Goal: Task Accomplishment & Management: Use online tool/utility

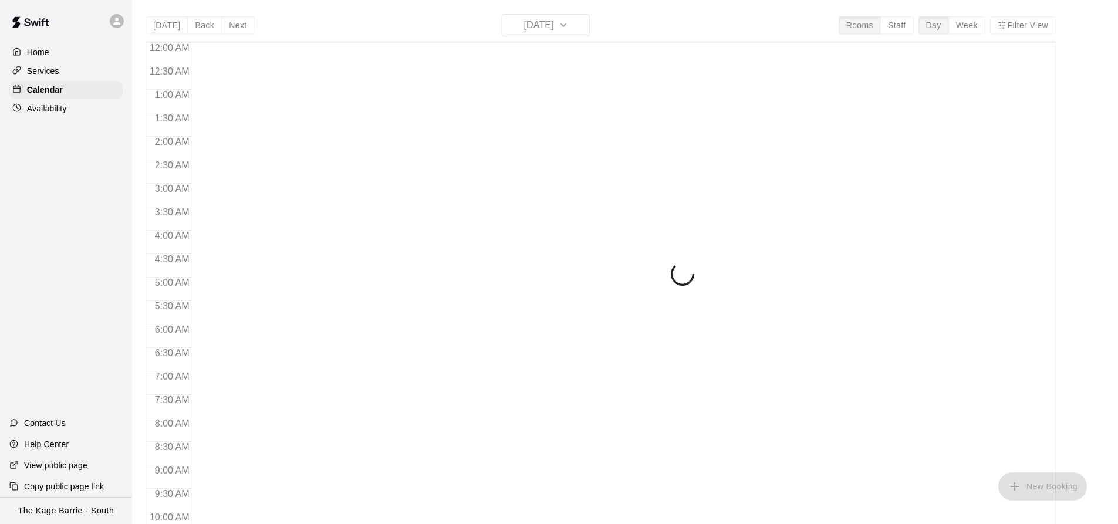
scroll to position [632, 0]
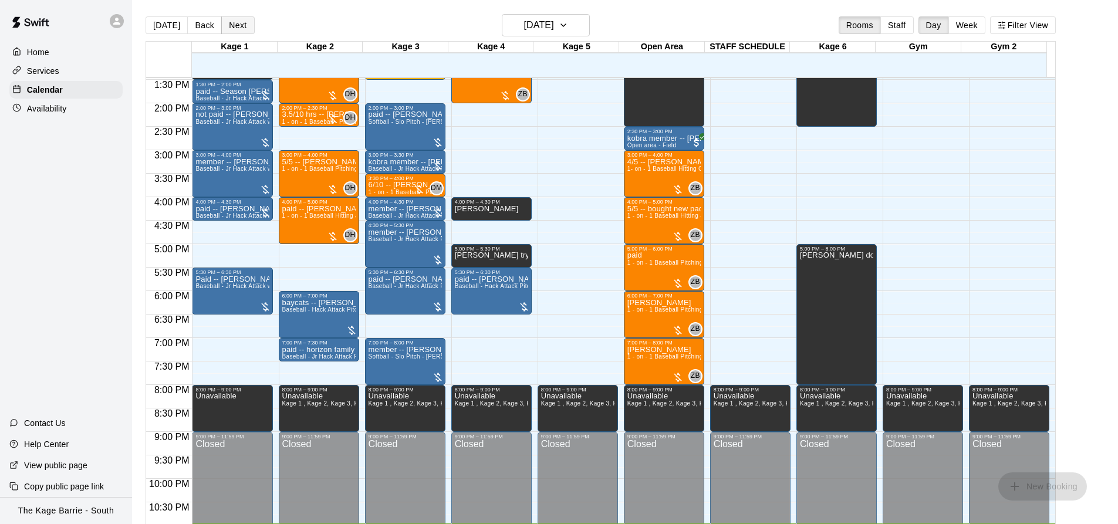
click at [236, 22] on button "Next" at bounding box center [237, 25] width 33 height 18
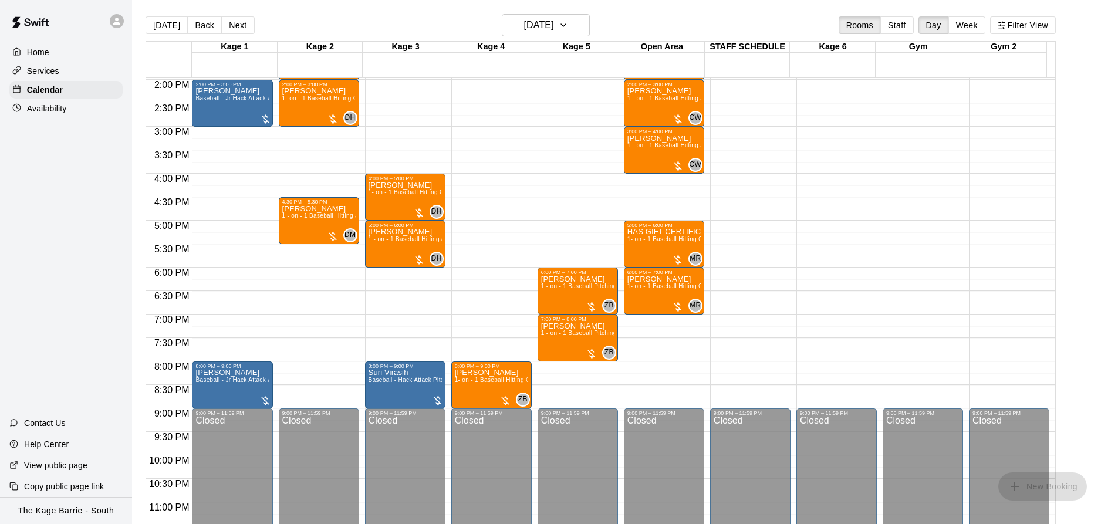
scroll to position [668, 0]
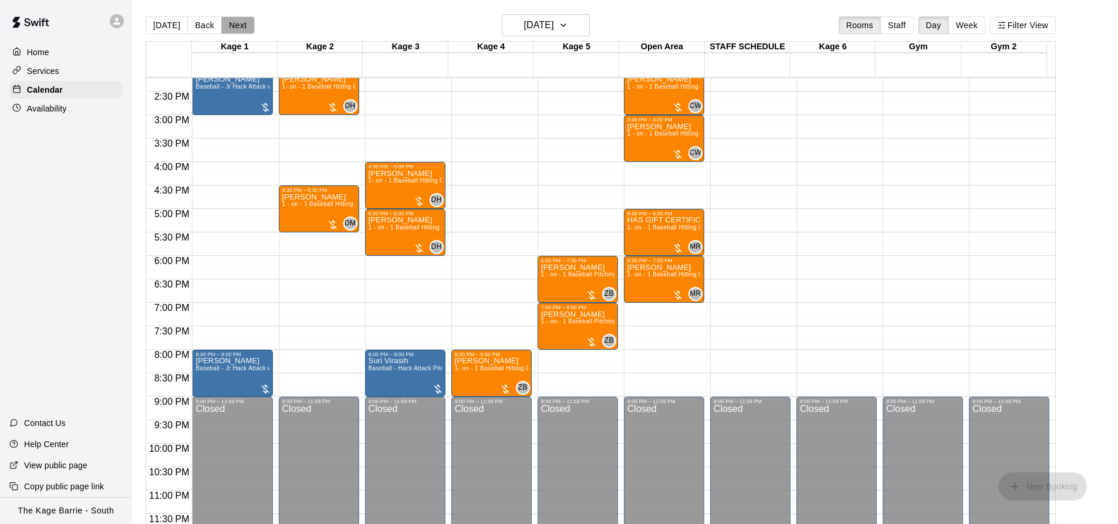
click at [231, 28] on button "Next" at bounding box center [237, 25] width 33 height 18
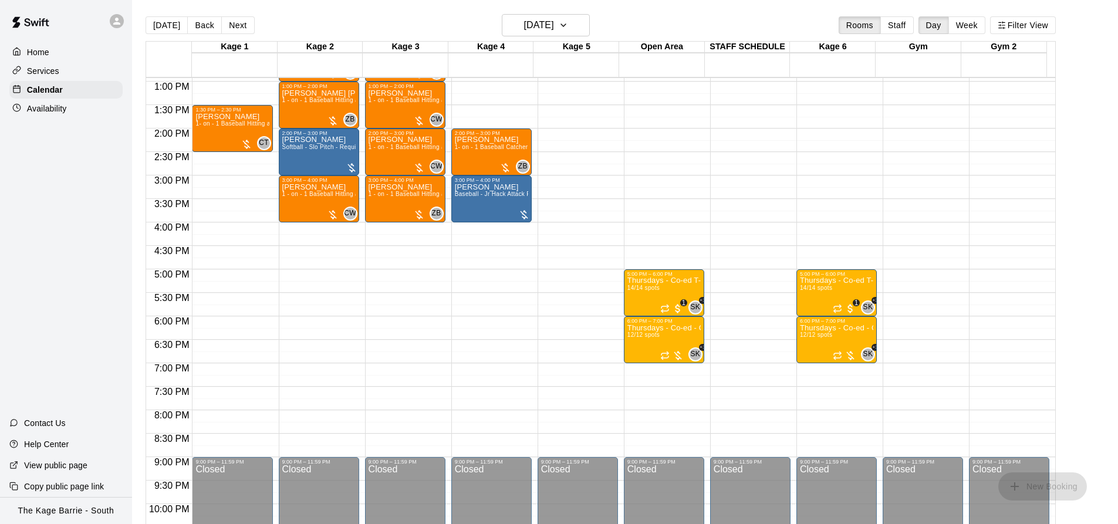
scroll to position [551, 0]
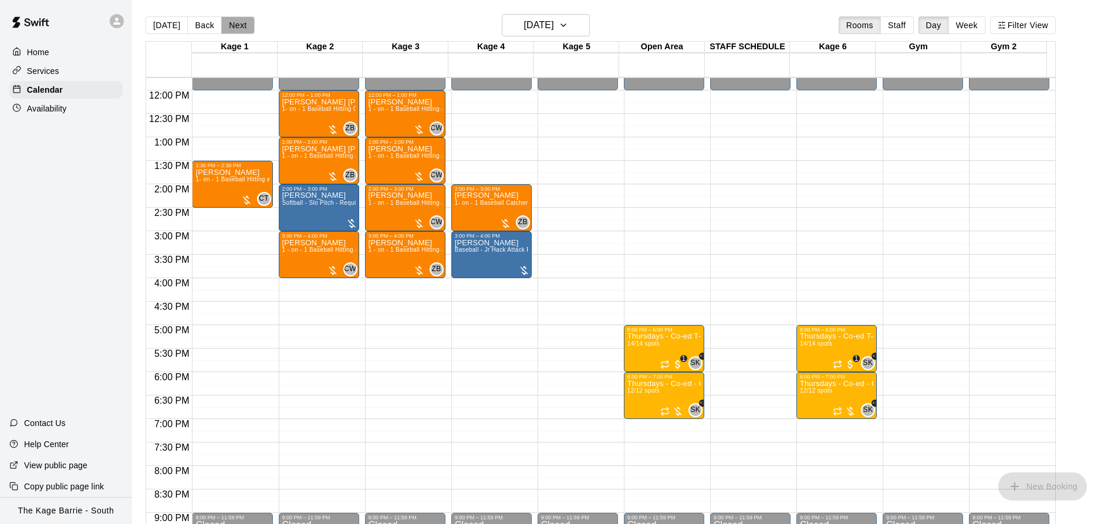
click at [233, 26] on button "Next" at bounding box center [237, 25] width 33 height 18
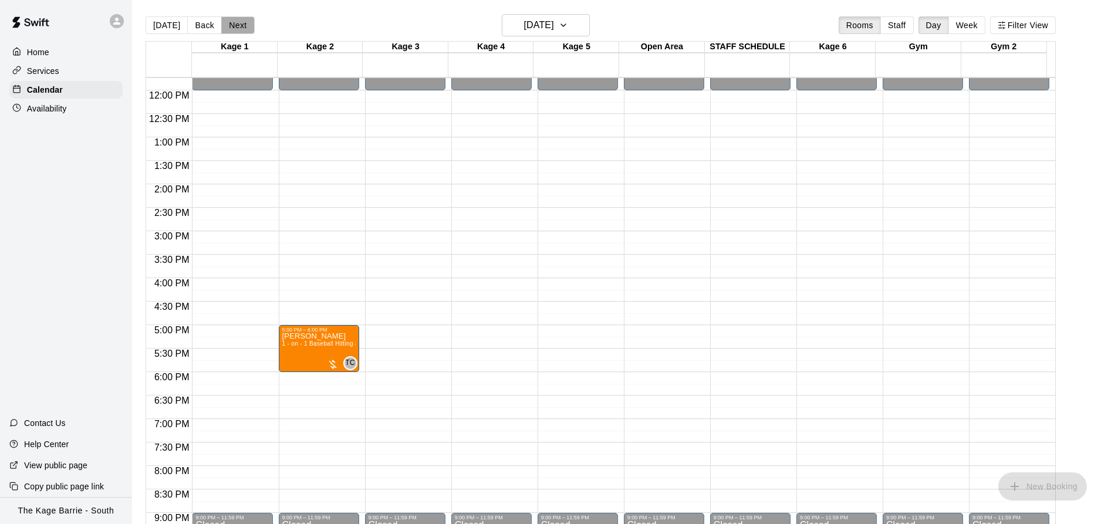
click at [233, 26] on button "Next" at bounding box center [237, 25] width 33 height 18
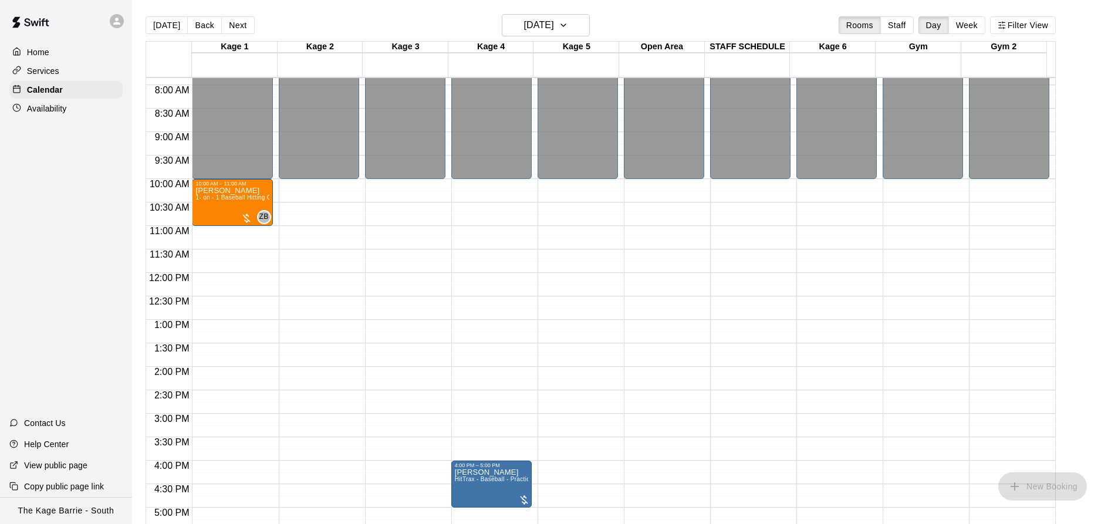
scroll to position [258, 0]
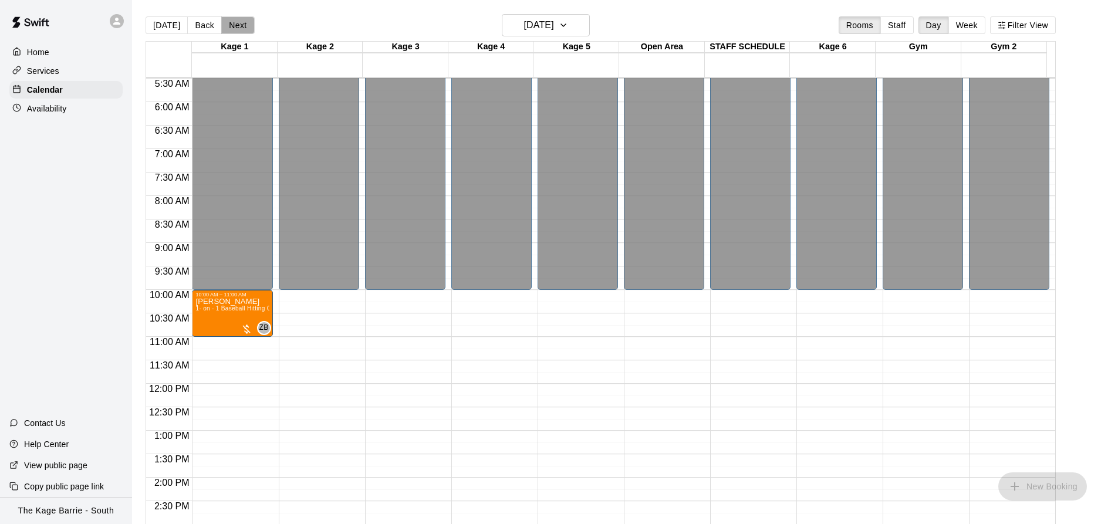
click at [238, 23] on button "Next" at bounding box center [237, 25] width 33 height 18
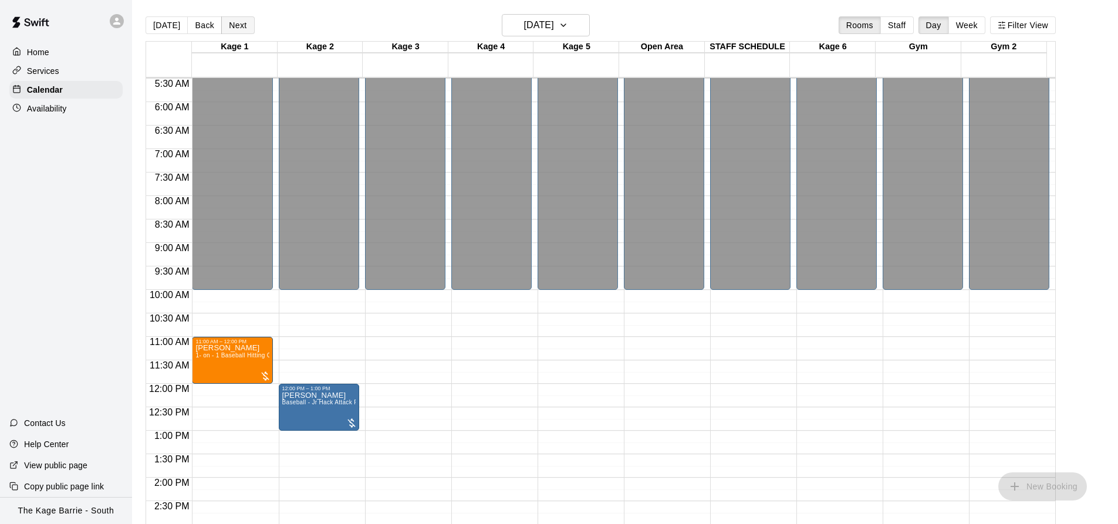
click at [238, 23] on button "Next" at bounding box center [237, 25] width 33 height 18
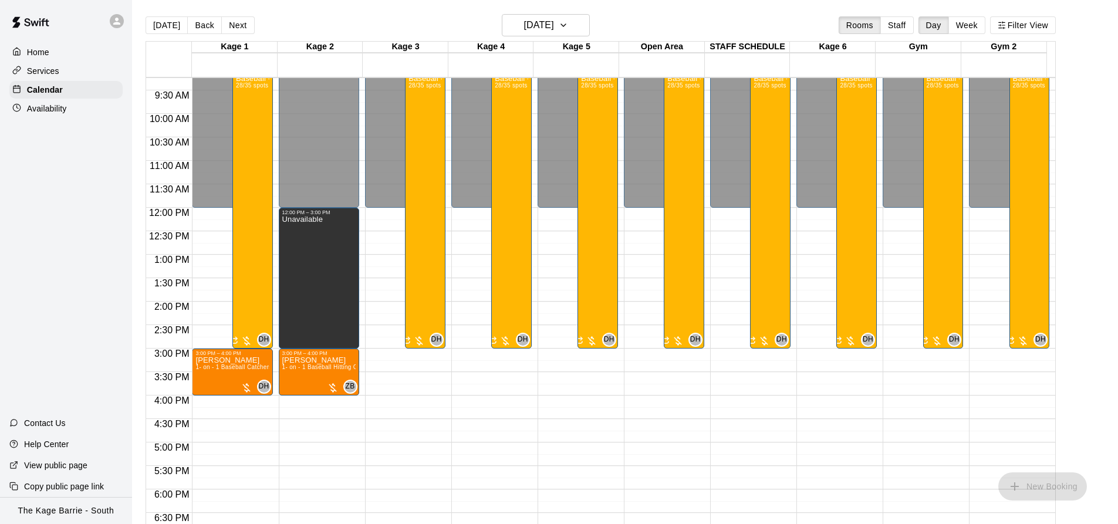
scroll to position [492, 0]
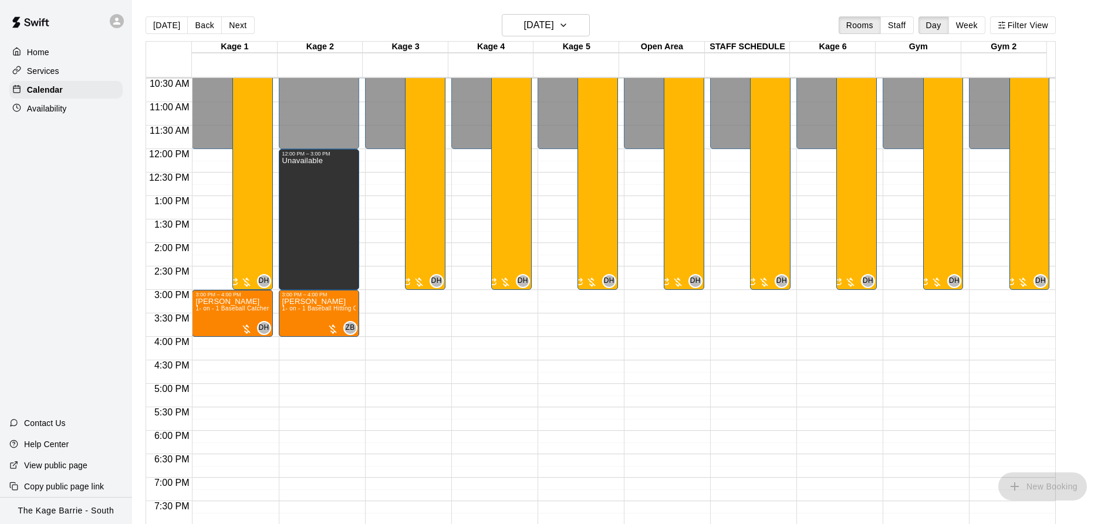
click at [236, 21] on button "Next" at bounding box center [237, 25] width 33 height 18
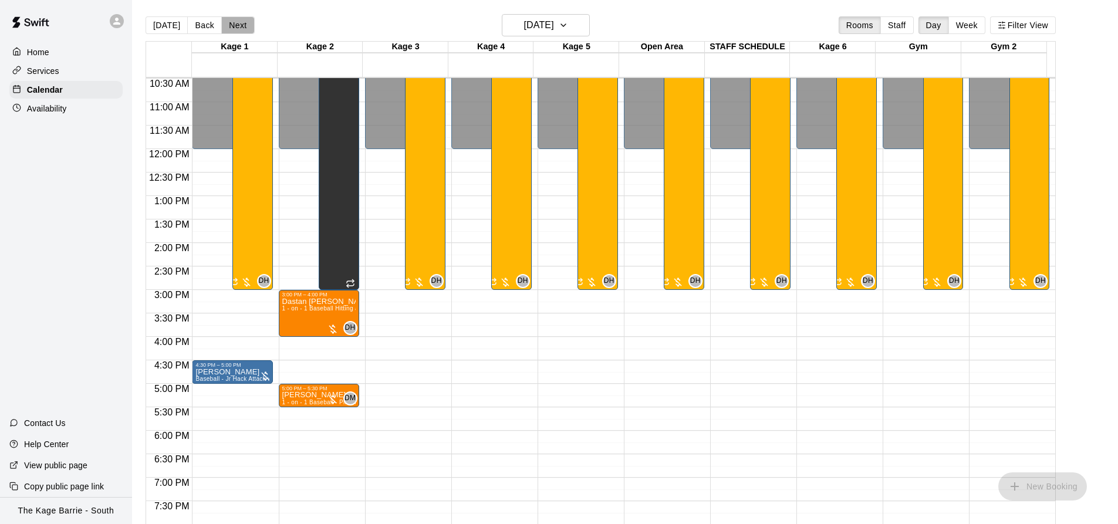
click at [236, 21] on button "Next" at bounding box center [237, 25] width 33 height 18
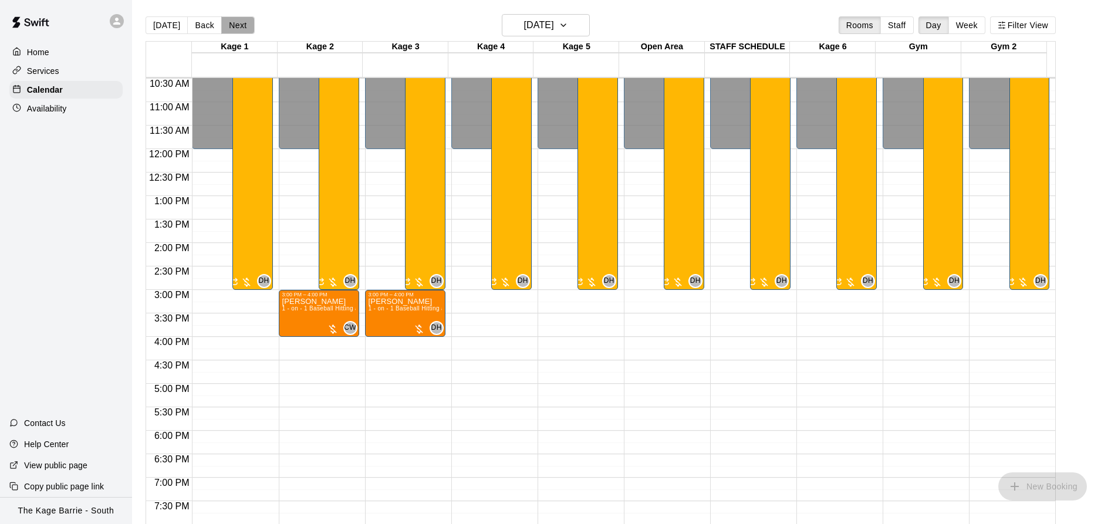
click at [234, 25] on button "Next" at bounding box center [237, 25] width 33 height 18
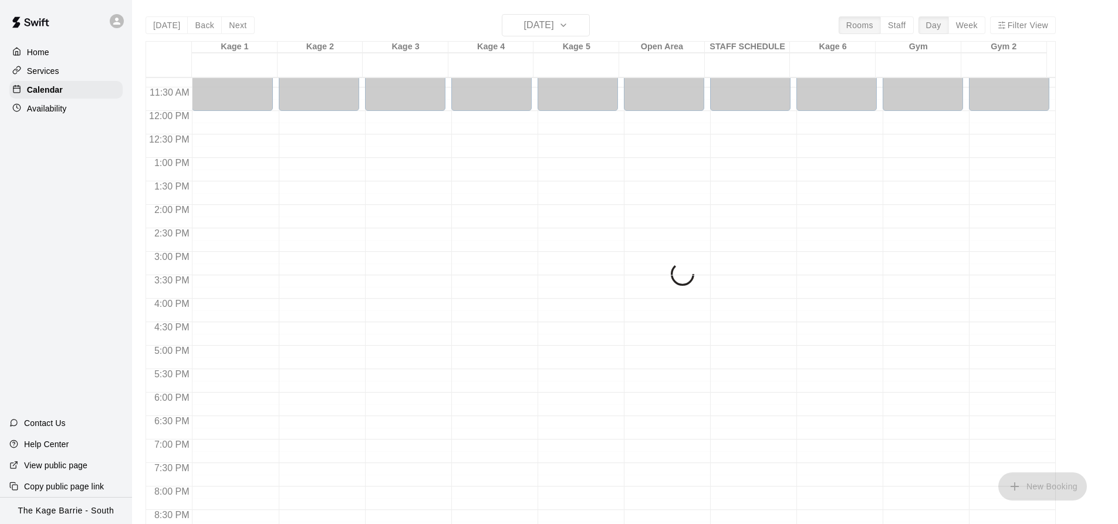
scroll to position [551, 0]
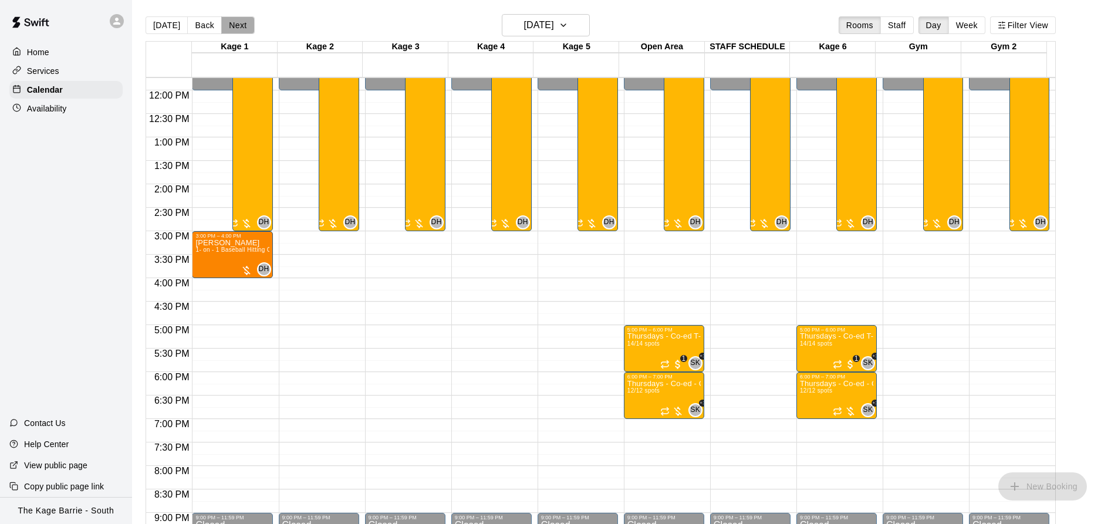
click at [236, 21] on button "Next" at bounding box center [237, 25] width 33 height 18
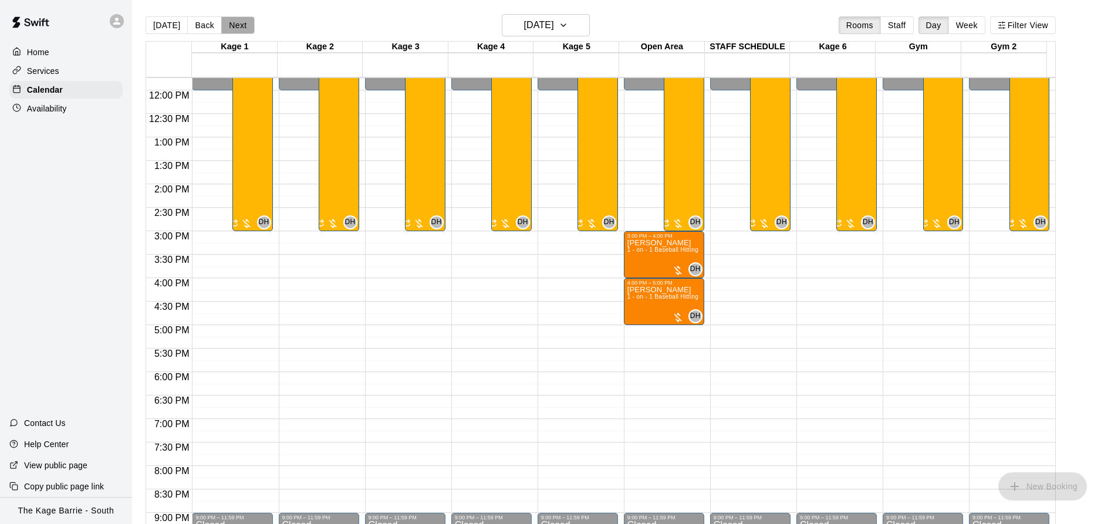
click at [236, 21] on button "Next" at bounding box center [237, 25] width 33 height 18
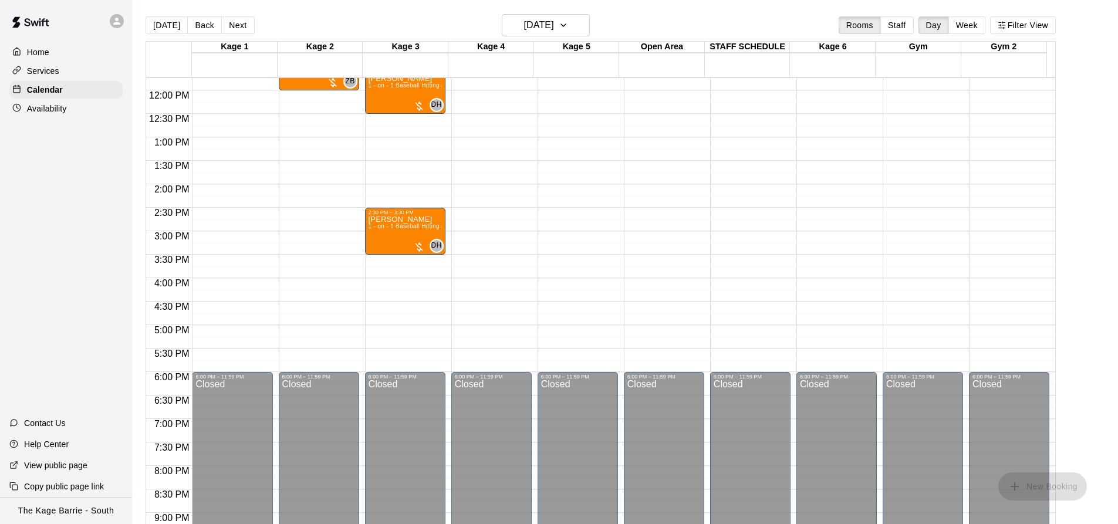
scroll to position [434, 0]
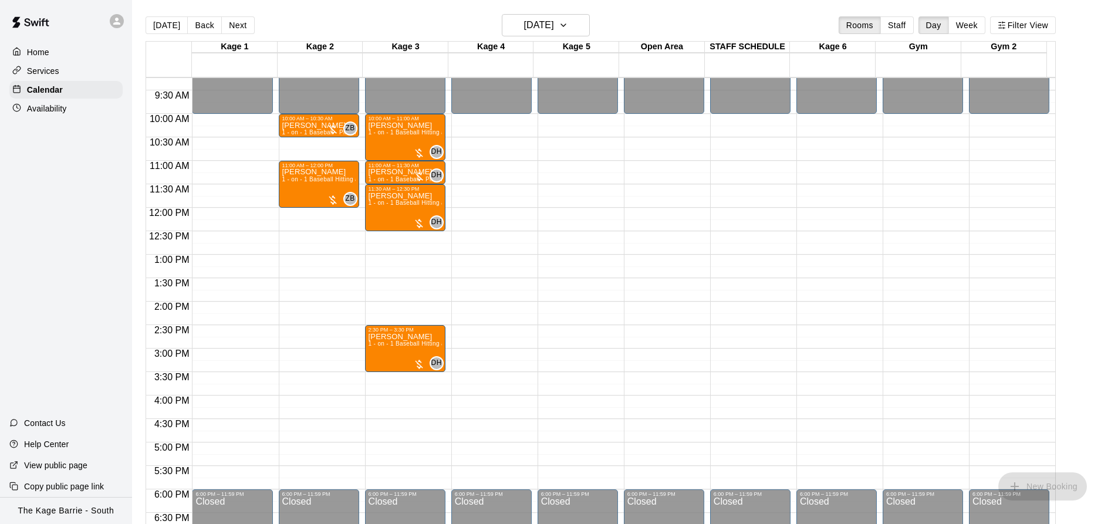
click at [236, 25] on button "Next" at bounding box center [237, 25] width 33 height 18
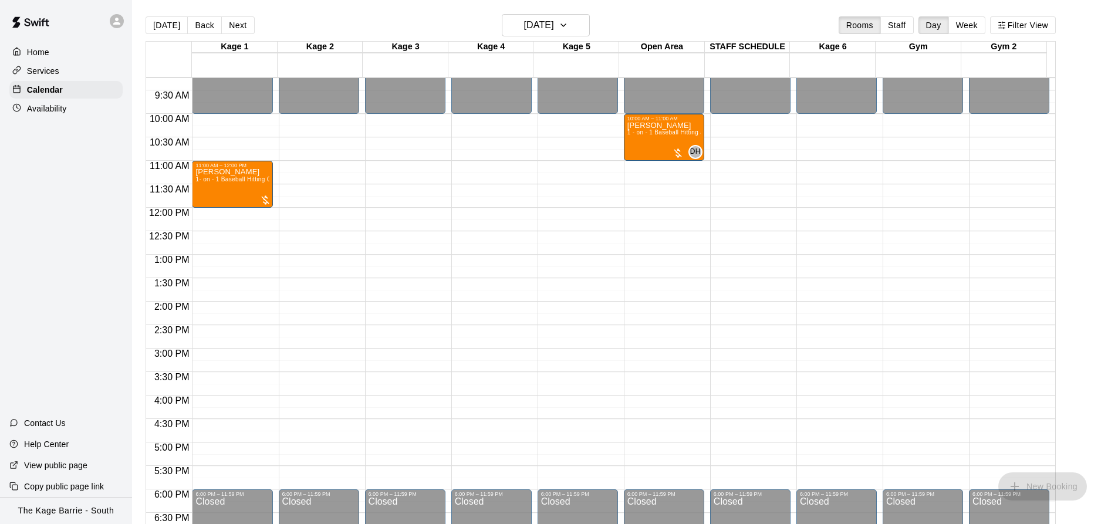
click at [236, 25] on button "Next" at bounding box center [237, 25] width 33 height 18
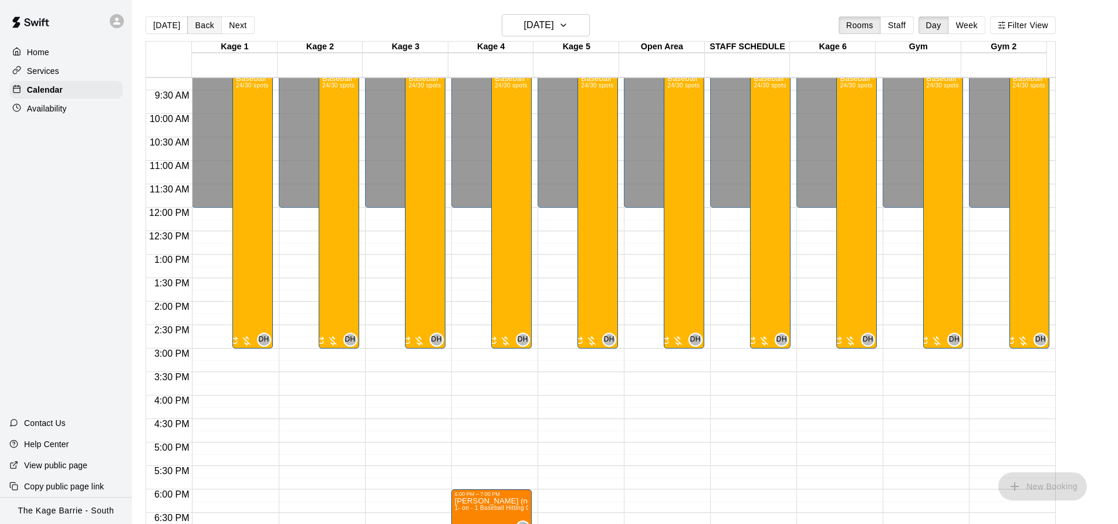
click at [206, 27] on button "Back" at bounding box center [204, 25] width 35 height 18
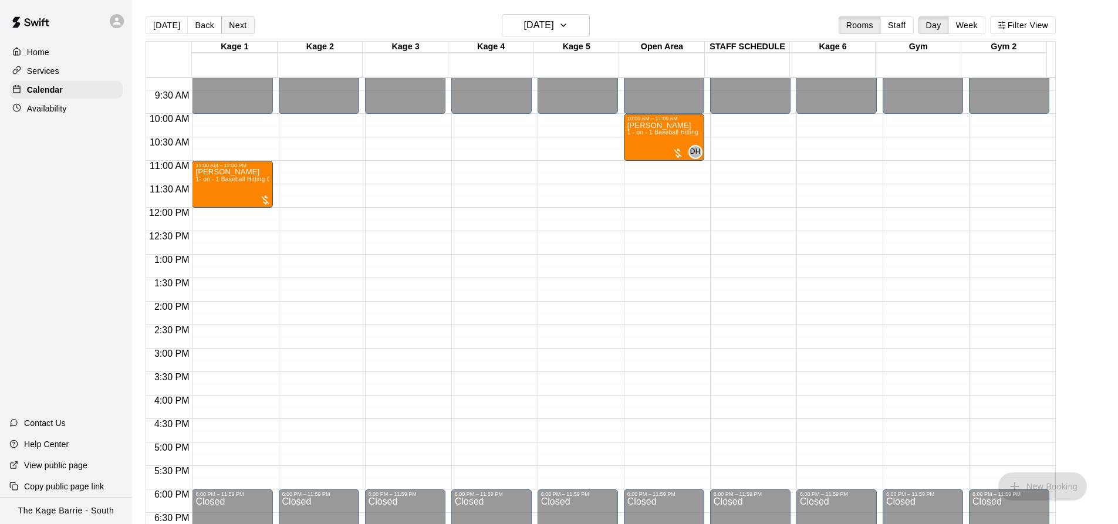
click at [239, 29] on button "Next" at bounding box center [237, 25] width 33 height 18
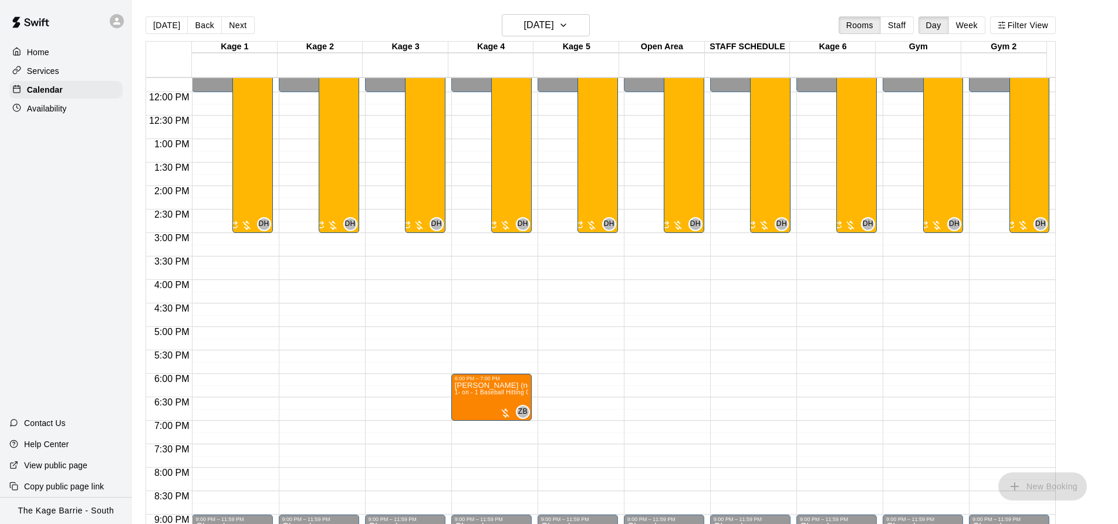
scroll to position [492, 0]
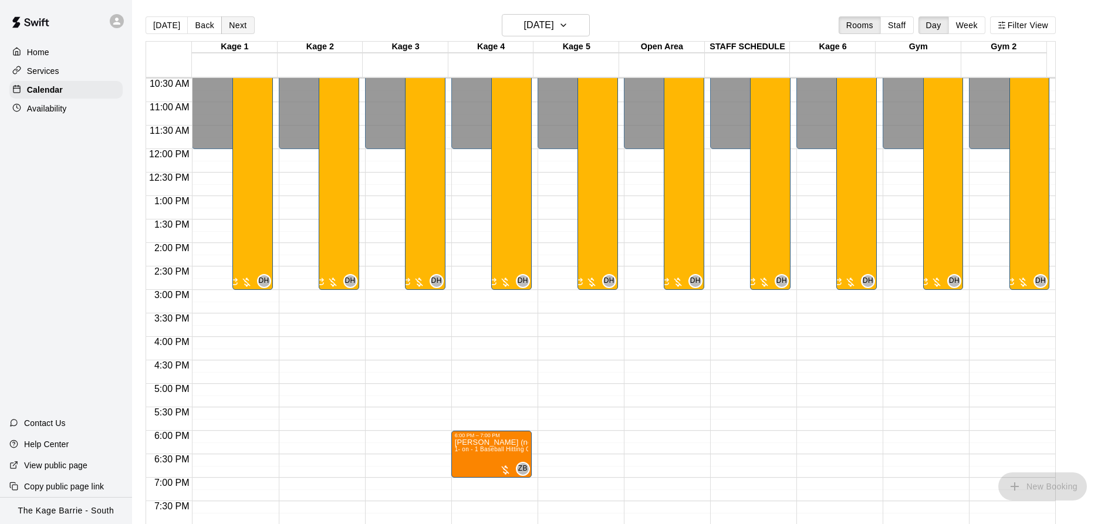
click at [231, 23] on button "Next" at bounding box center [237, 25] width 33 height 18
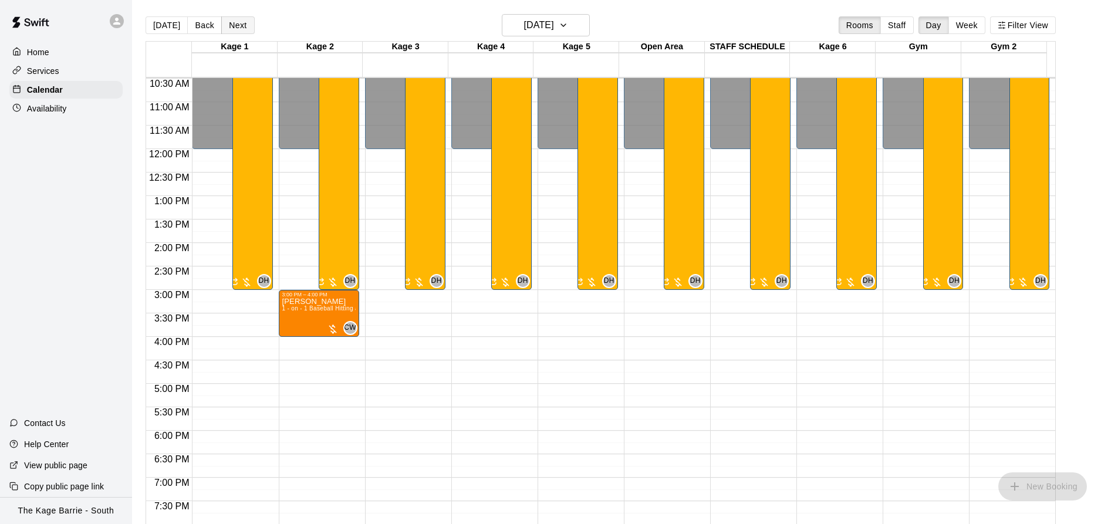
click at [231, 23] on button "Next" at bounding box center [237, 25] width 33 height 18
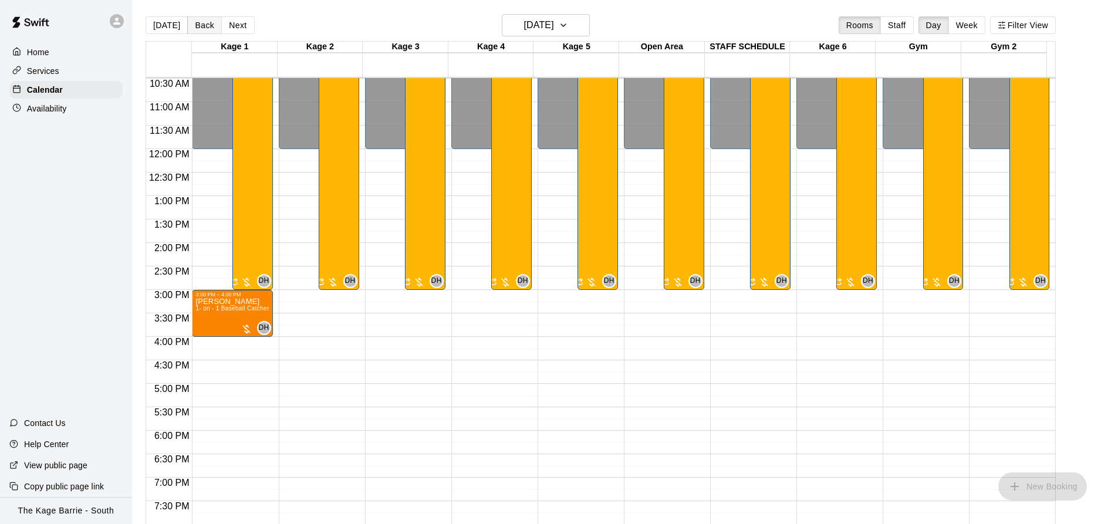
click at [206, 20] on button "Back" at bounding box center [204, 25] width 35 height 18
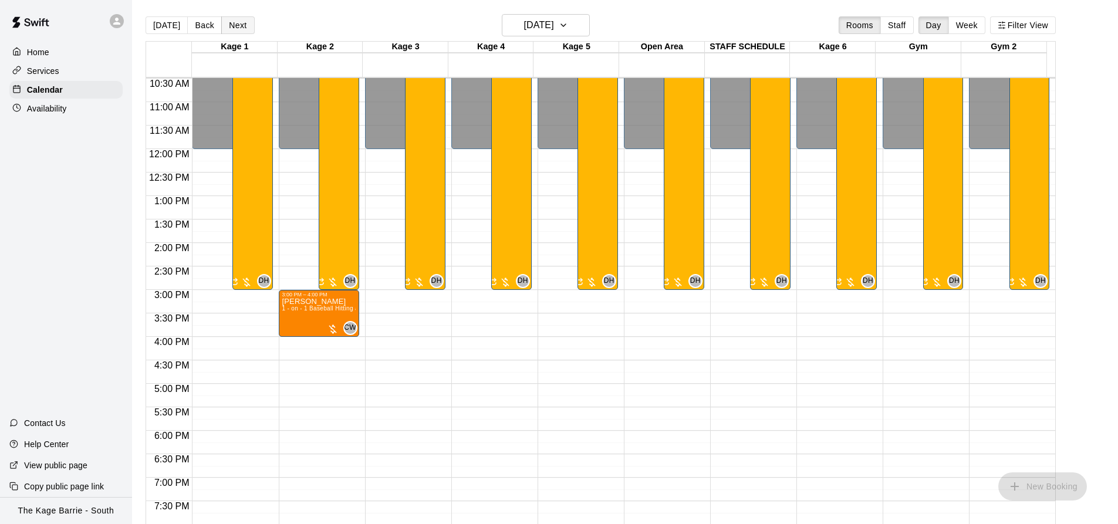
click at [238, 26] on button "Next" at bounding box center [237, 25] width 33 height 18
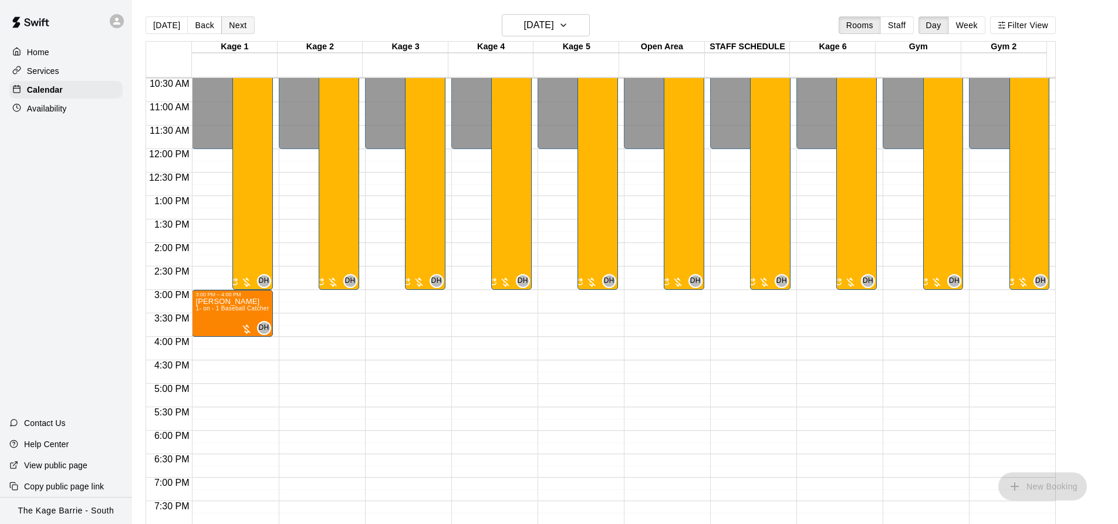
click at [236, 25] on button "Next" at bounding box center [237, 25] width 33 height 18
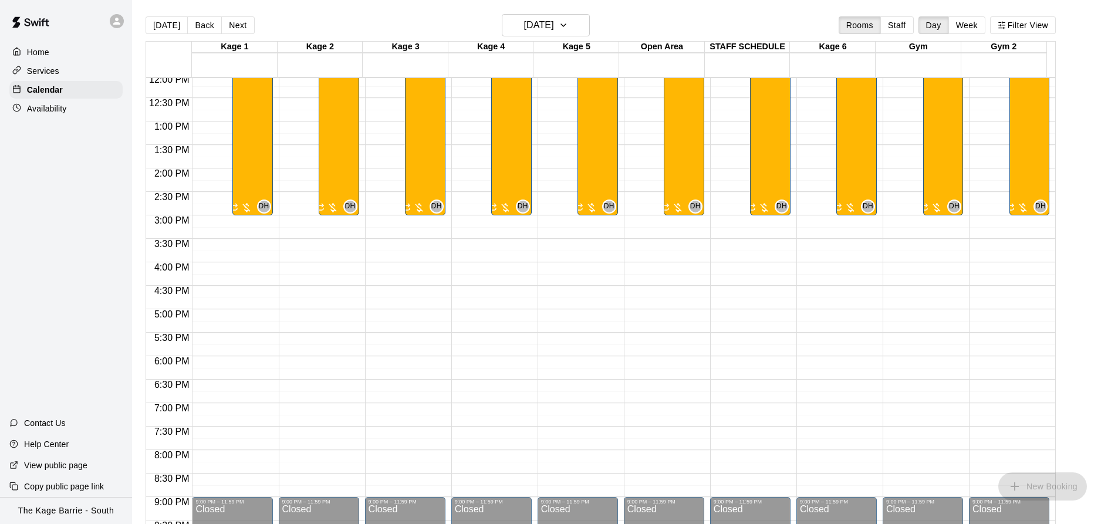
scroll to position [375, 0]
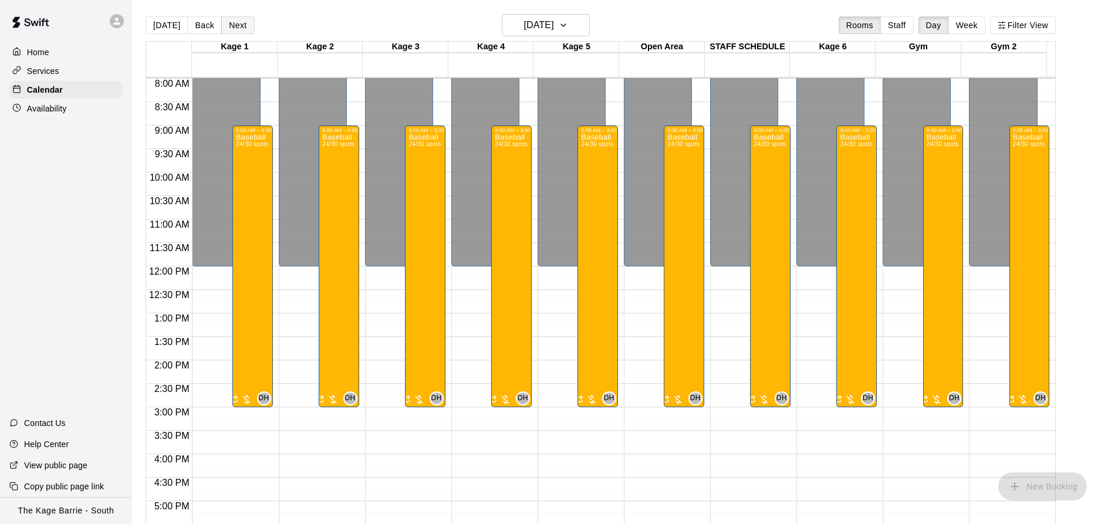
click at [226, 24] on button "Next" at bounding box center [237, 25] width 33 height 18
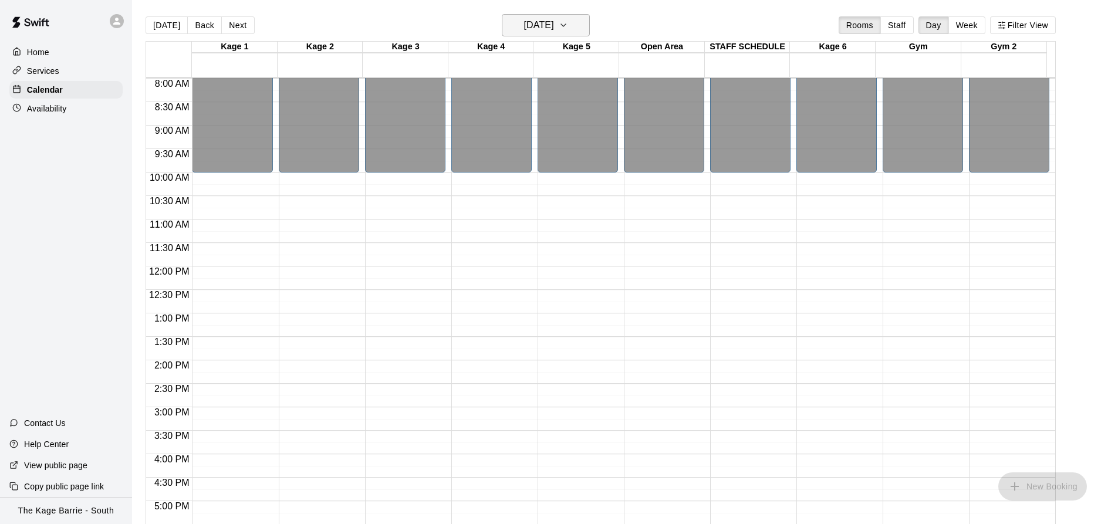
click at [553, 24] on h6 "Saturday Aug 30" at bounding box center [539, 25] width 30 height 16
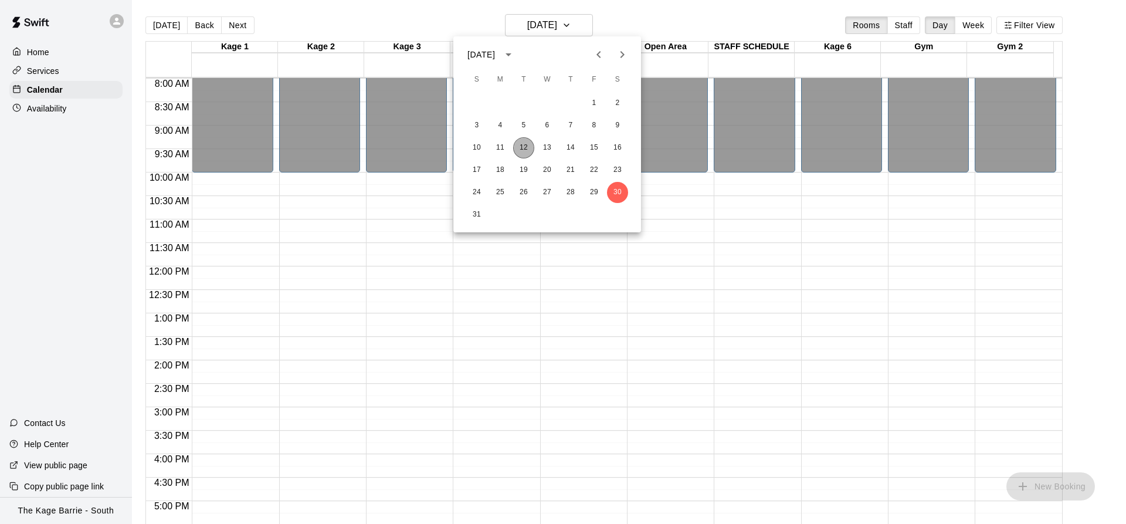
click at [523, 145] on button "12" at bounding box center [523, 147] width 21 height 21
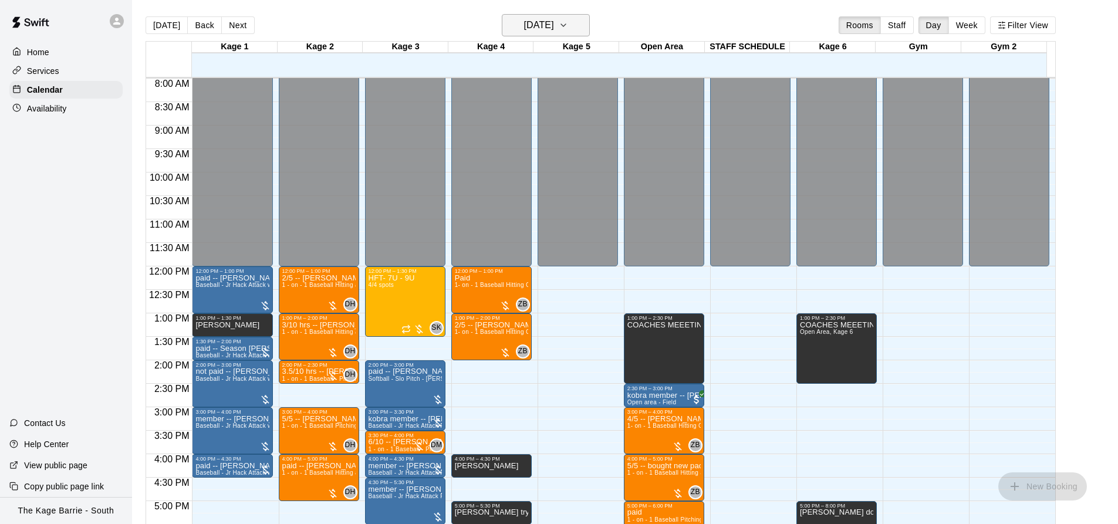
click at [554, 25] on h6 "[DATE]" at bounding box center [539, 25] width 30 height 16
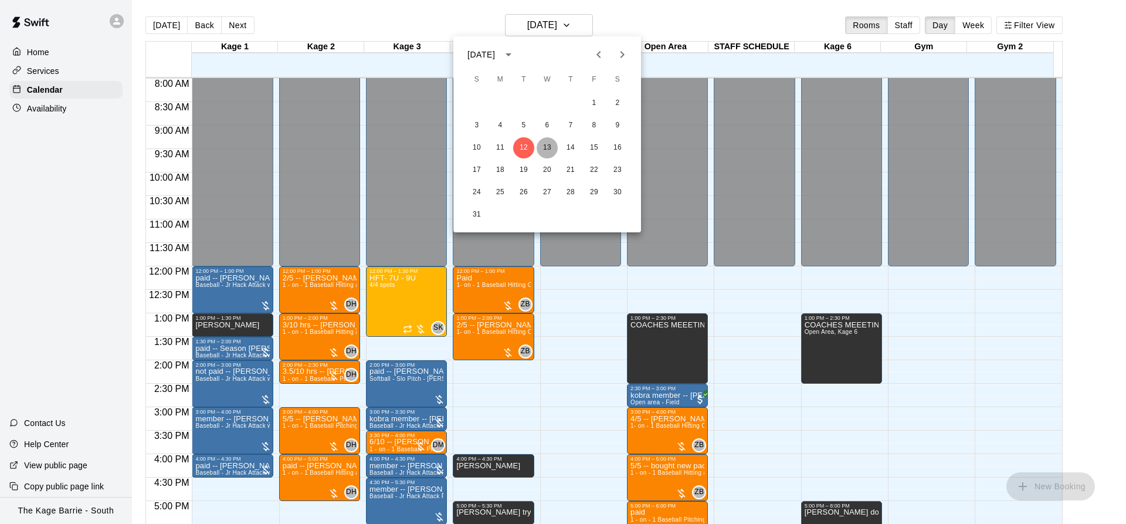
click at [546, 145] on button "13" at bounding box center [547, 147] width 21 height 21
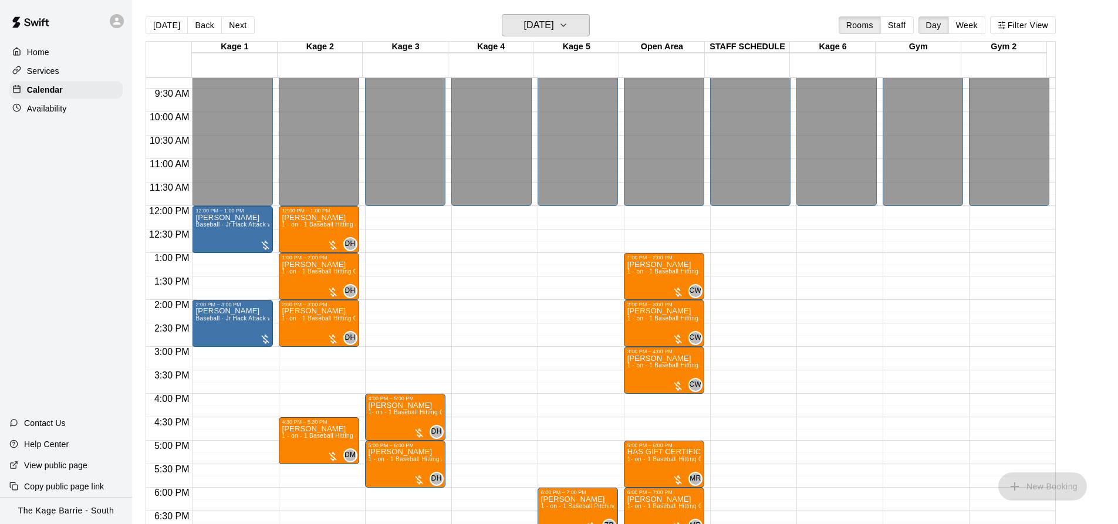
scroll to position [492, 0]
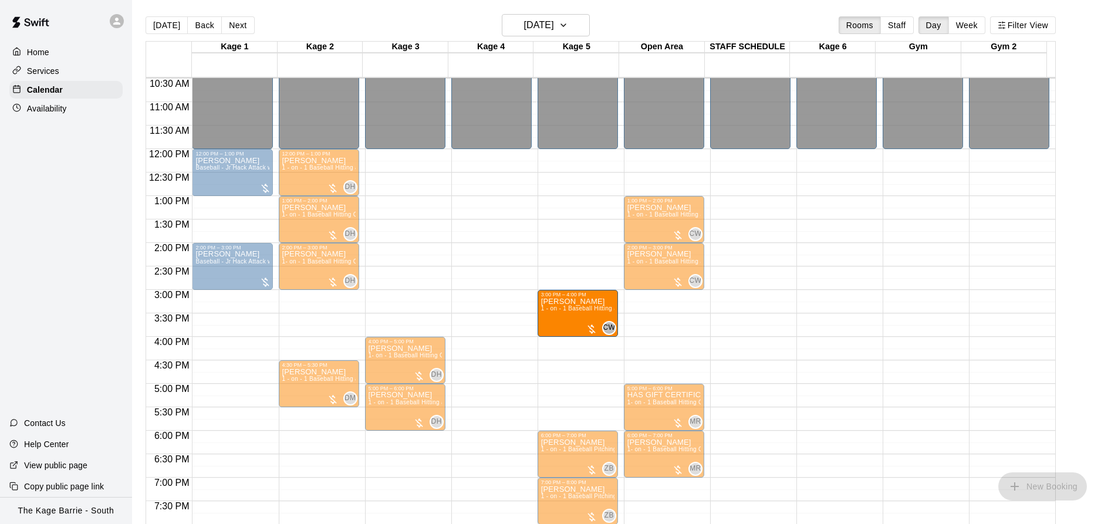
drag, startPoint x: 662, startPoint y: 320, endPoint x: 575, endPoint y: 320, distance: 87.4
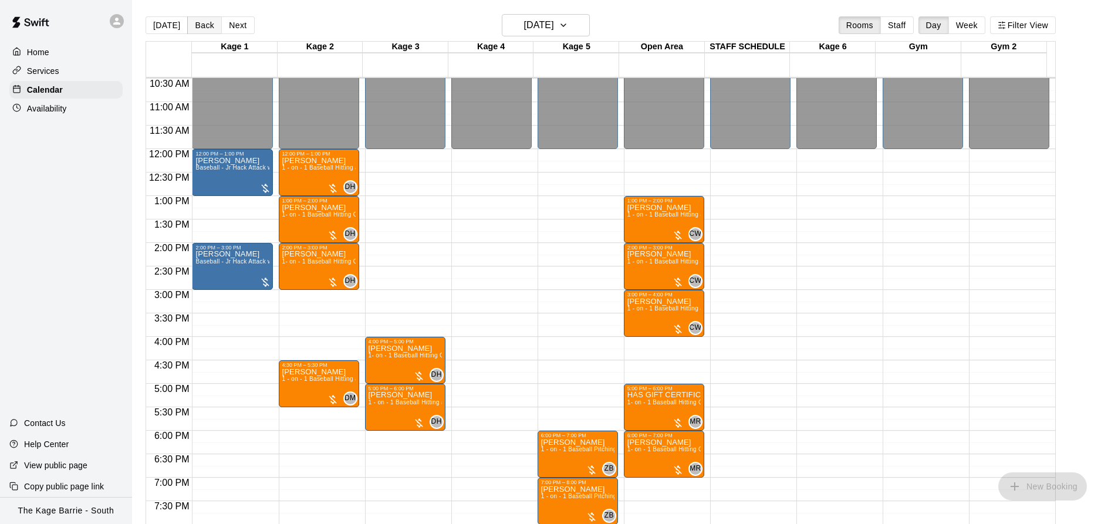
click at [203, 23] on button "Back" at bounding box center [204, 25] width 35 height 18
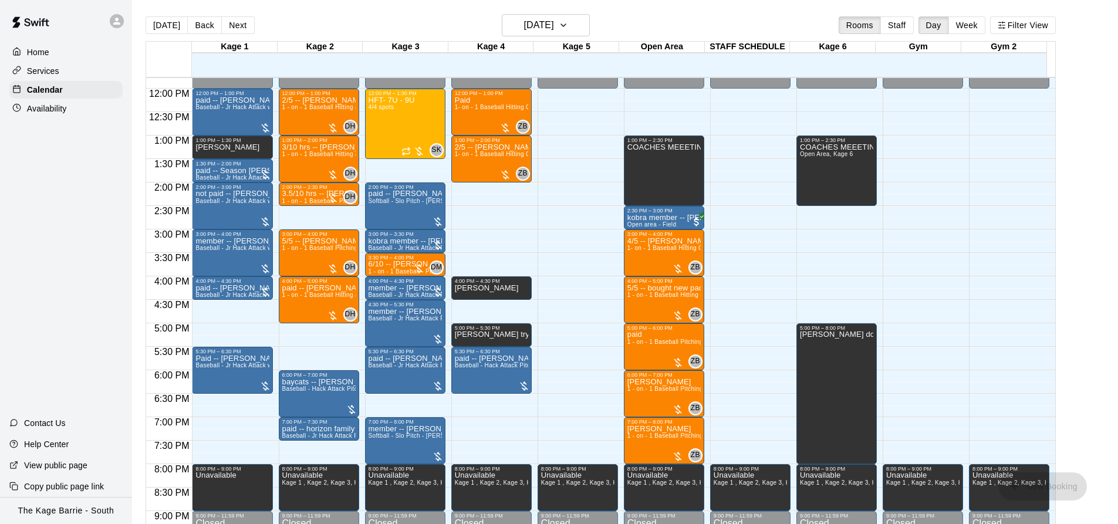
scroll to position [610, 0]
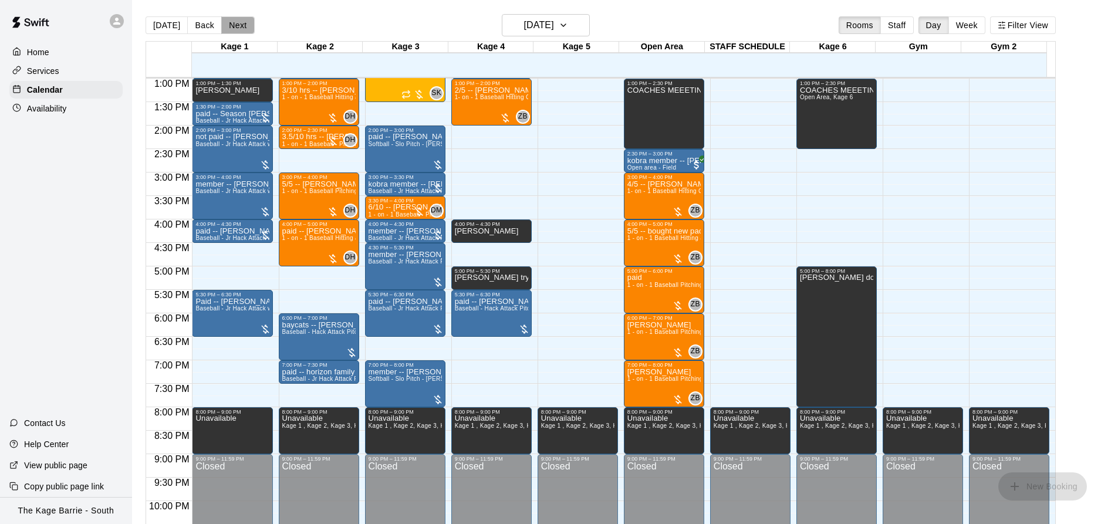
click at [241, 22] on button "Next" at bounding box center [237, 25] width 33 height 18
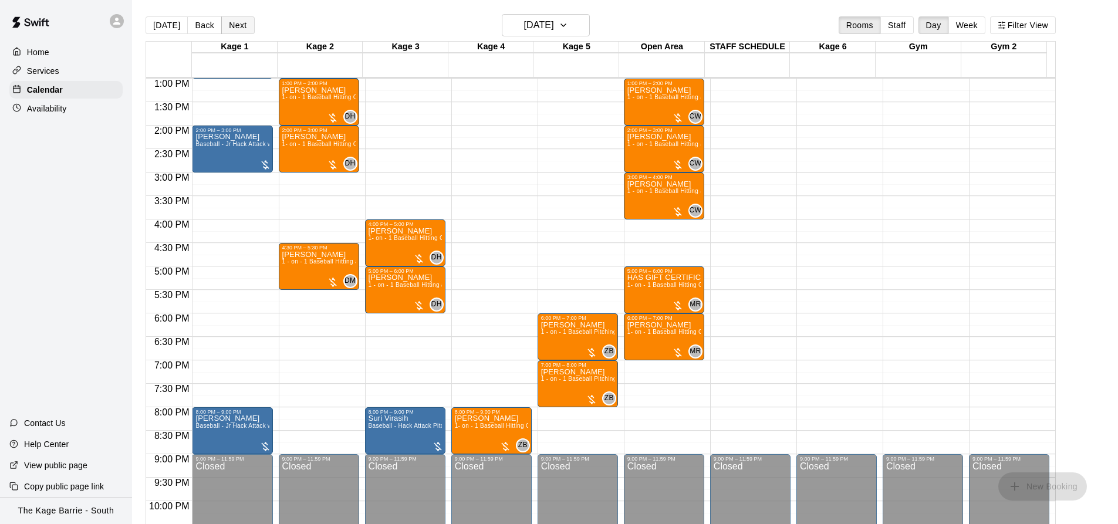
click at [241, 23] on button "Next" at bounding box center [237, 25] width 33 height 18
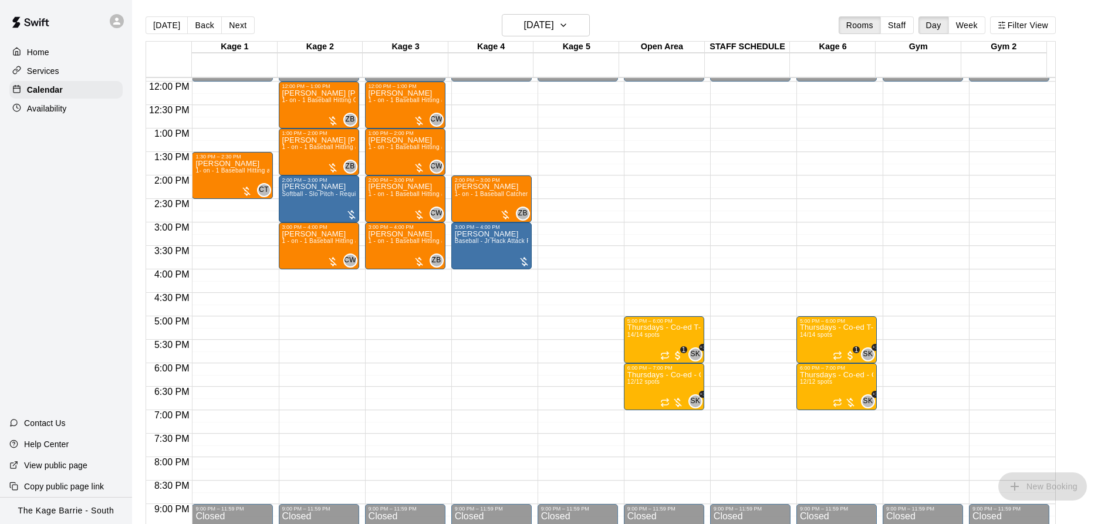
scroll to position [492, 0]
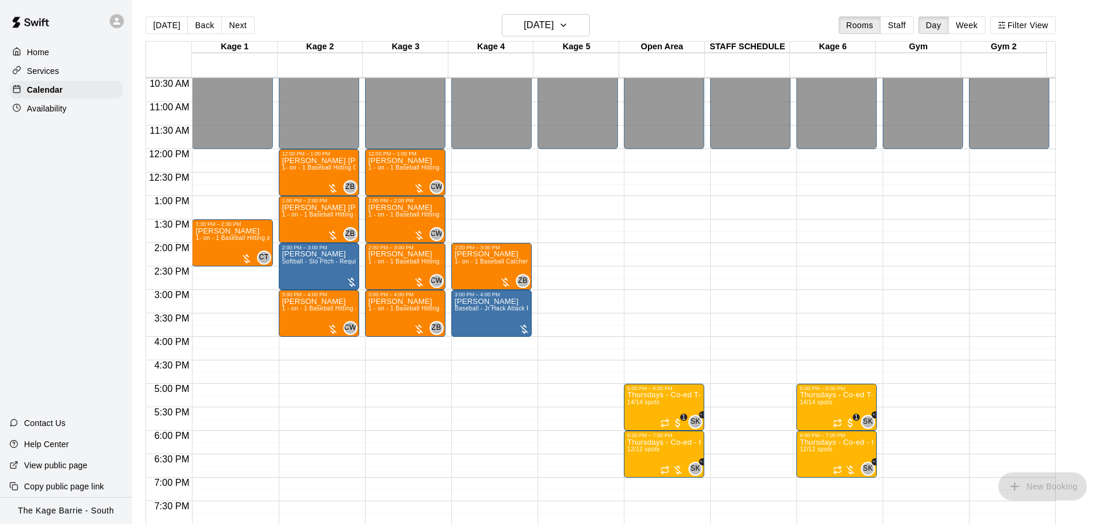
click at [238, 29] on button "Next" at bounding box center [237, 25] width 33 height 18
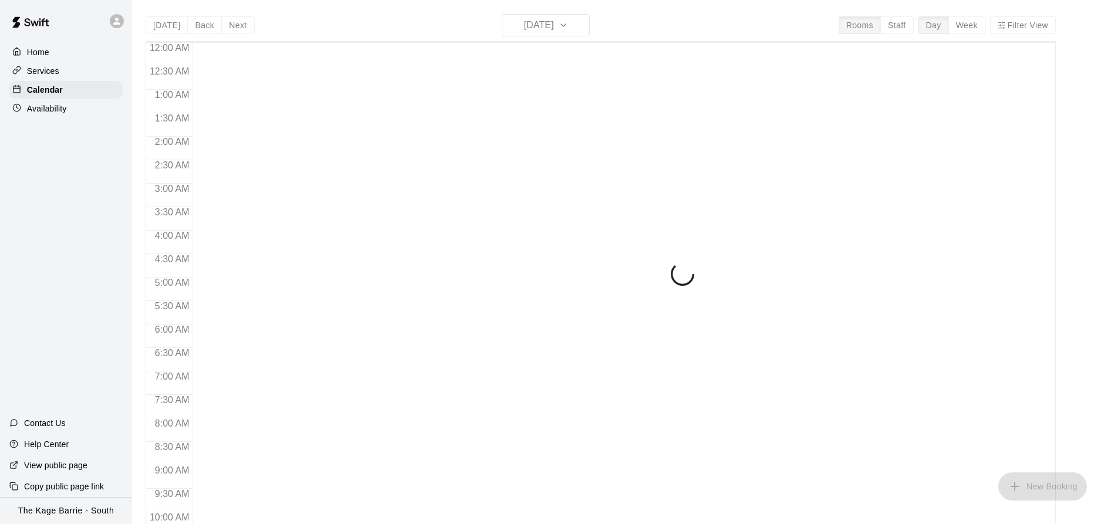
scroll to position [632, 0]
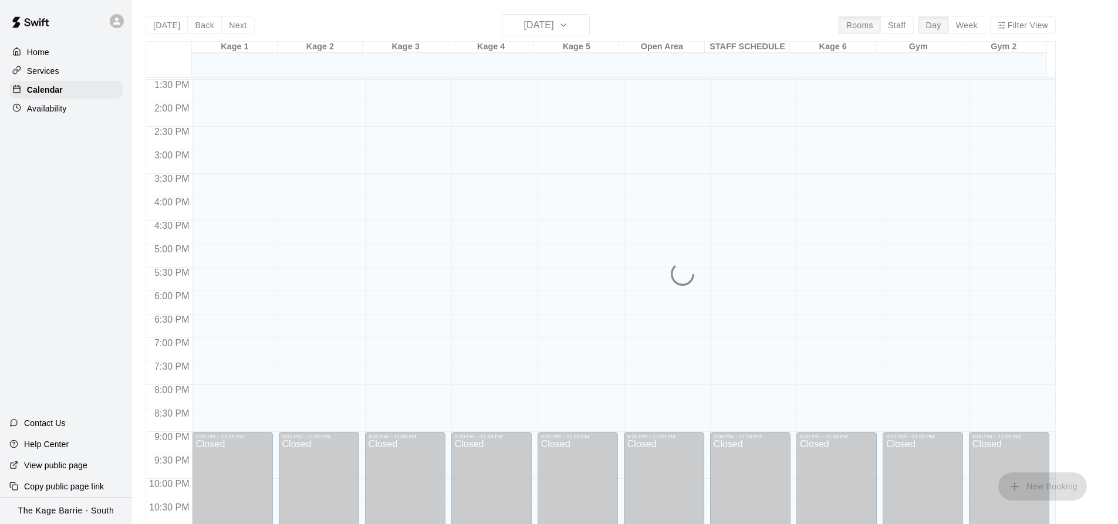
click at [525, 29] on div "[DATE] Back [DATE][DATE] Rooms Staff Day Week Filter View Kage 1 12 Tue Kage 2 …" at bounding box center [600, 276] width 910 height 524
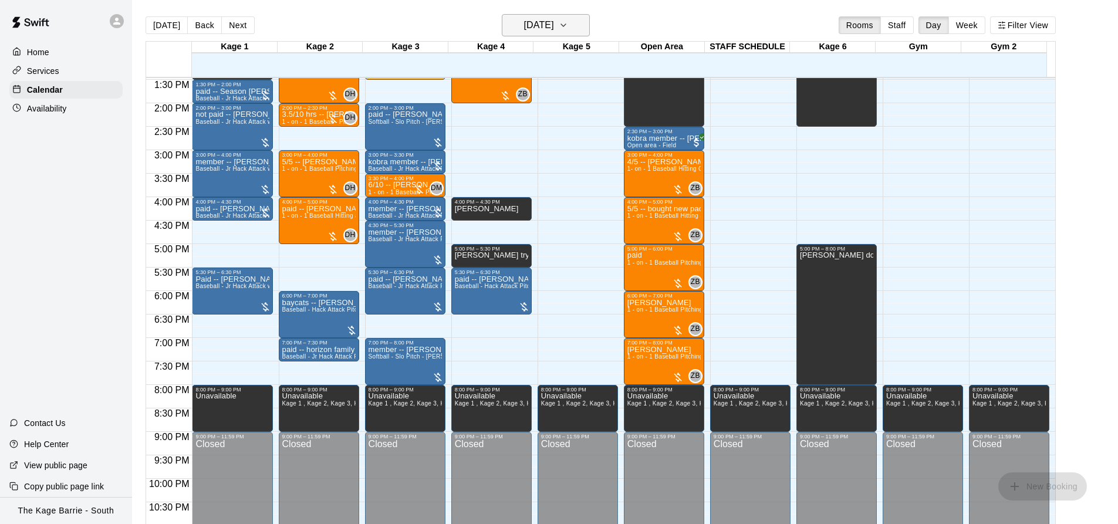
click at [568, 25] on icon "button" at bounding box center [562, 25] width 9 height 14
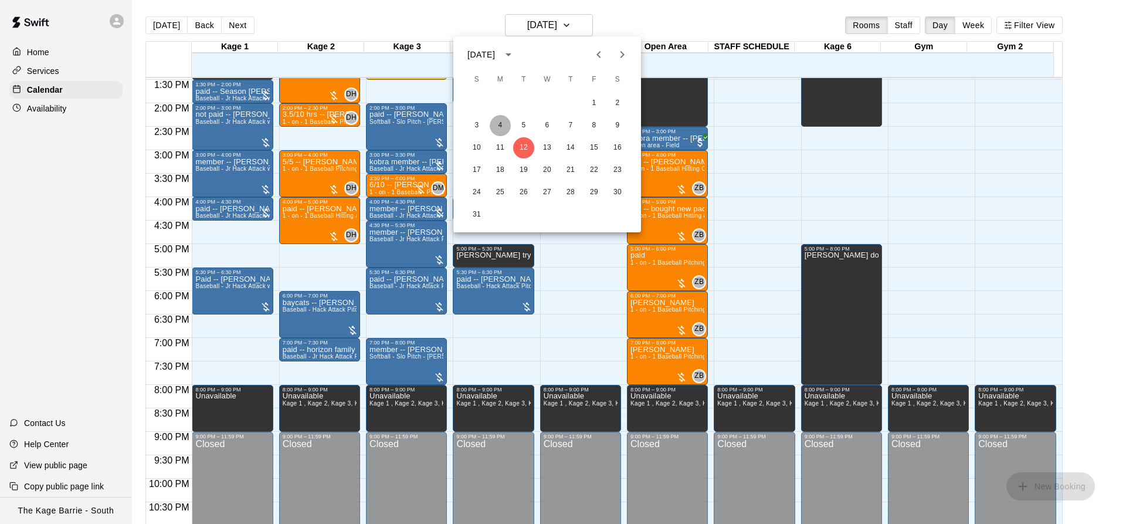
click at [500, 124] on button "4" at bounding box center [500, 125] width 21 height 21
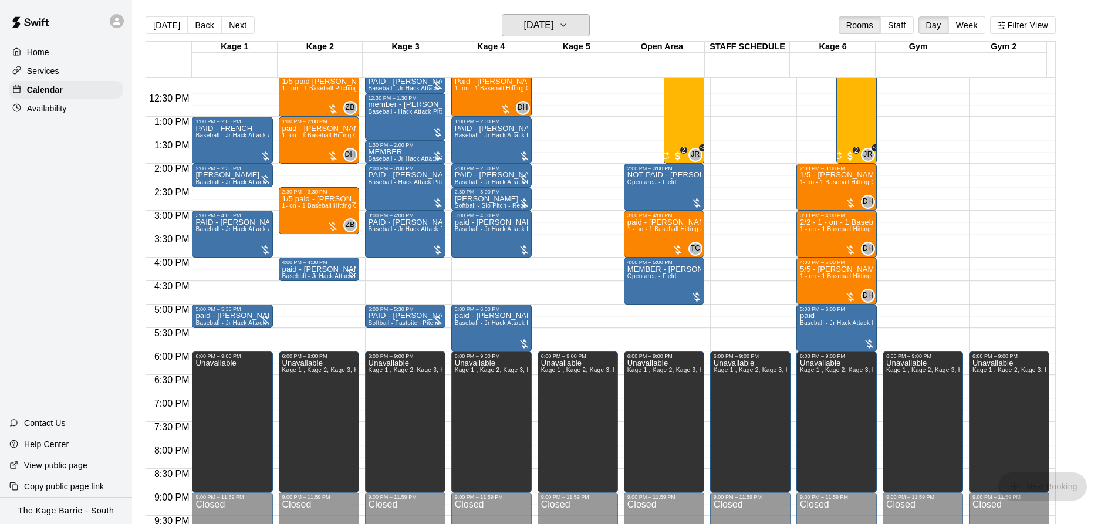
scroll to position [514, 0]
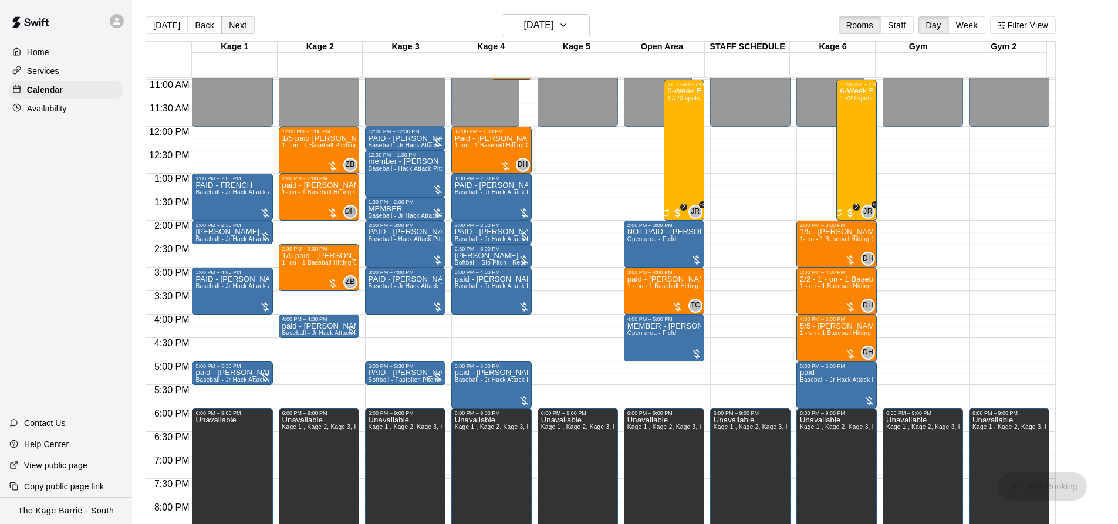
click at [239, 24] on button "Next" at bounding box center [237, 25] width 33 height 18
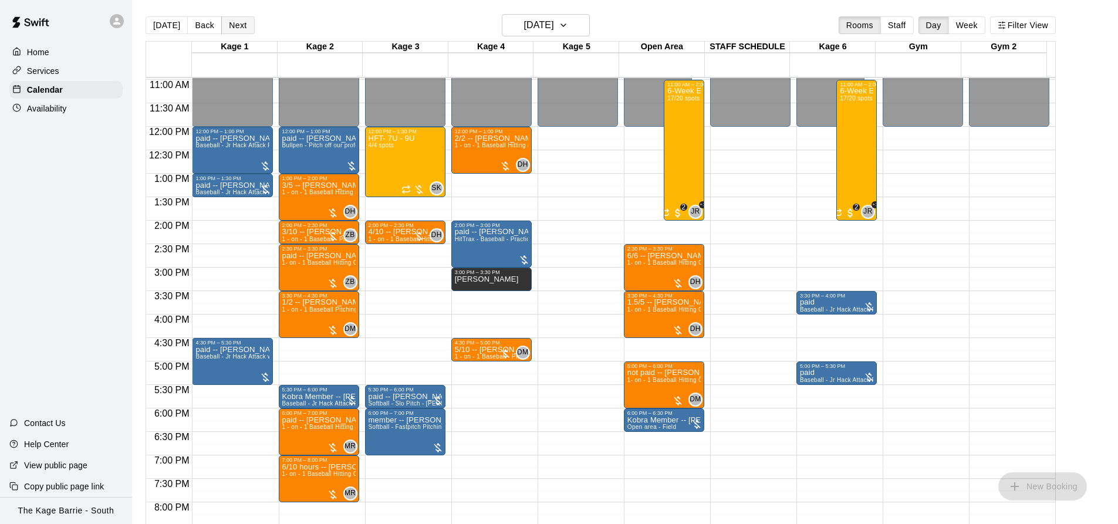
click at [240, 24] on button "Next" at bounding box center [237, 25] width 33 height 18
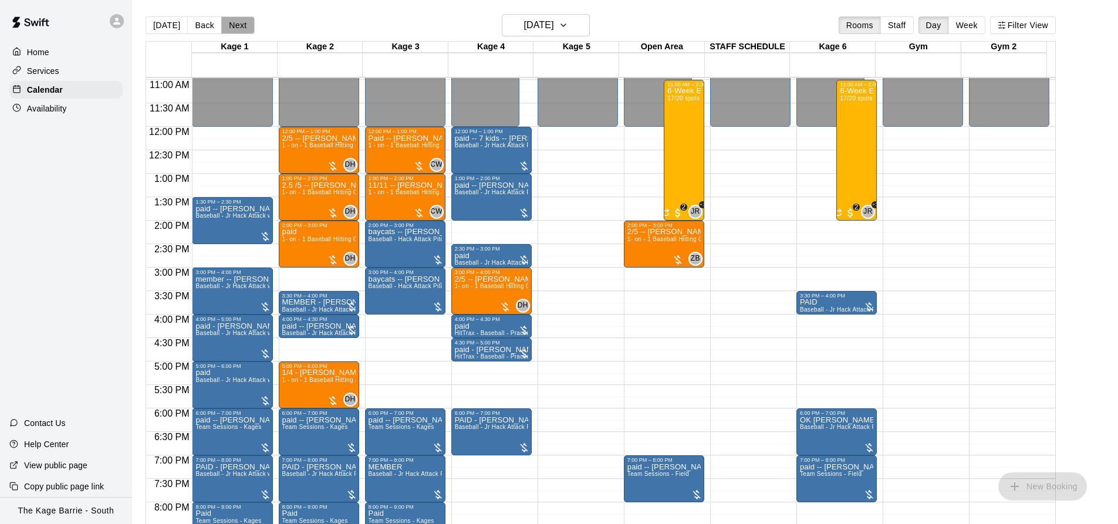
click at [231, 26] on button "Next" at bounding box center [237, 25] width 33 height 18
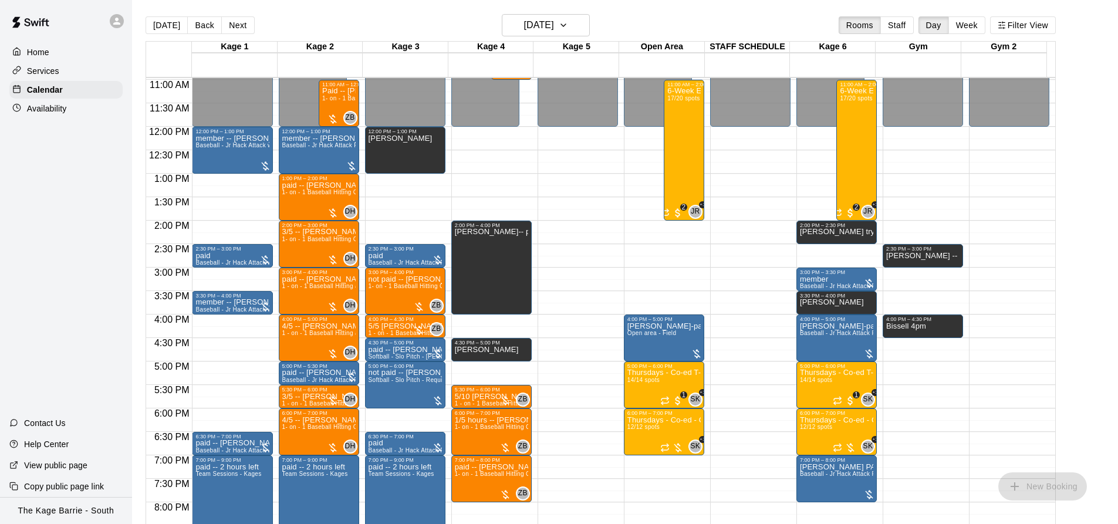
click at [238, 28] on button "Next" at bounding box center [237, 25] width 33 height 18
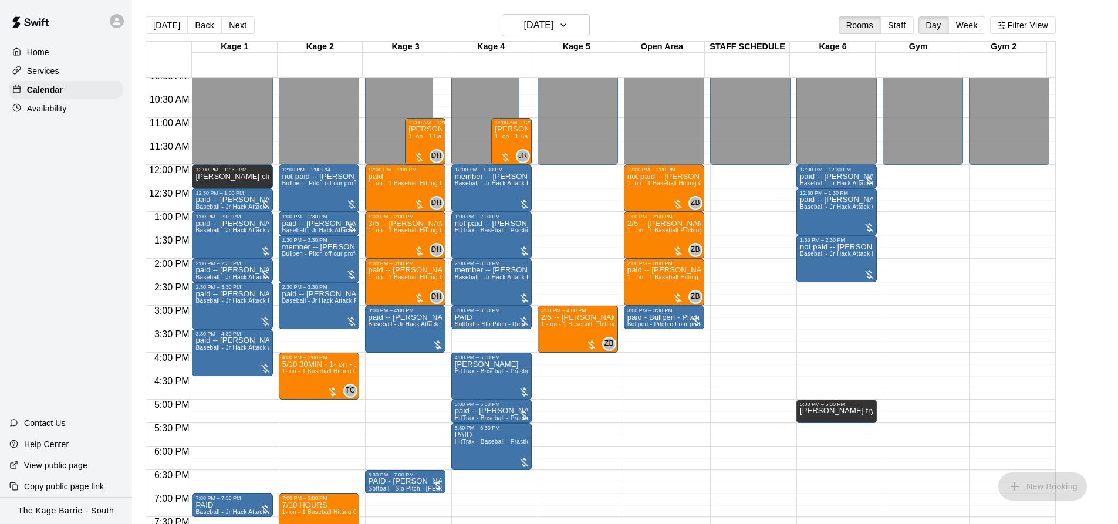
scroll to position [456, 0]
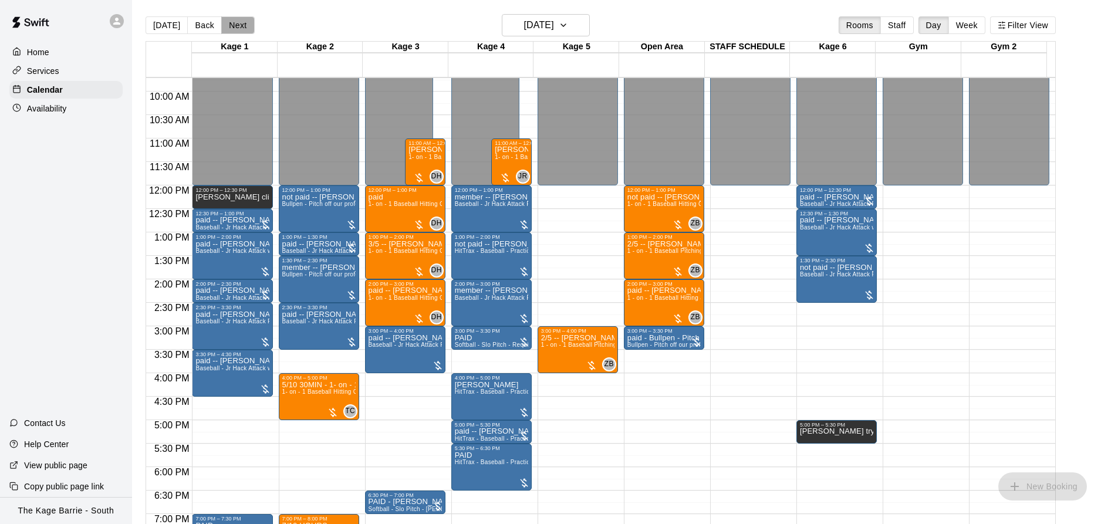
click at [235, 25] on button "Next" at bounding box center [237, 25] width 33 height 18
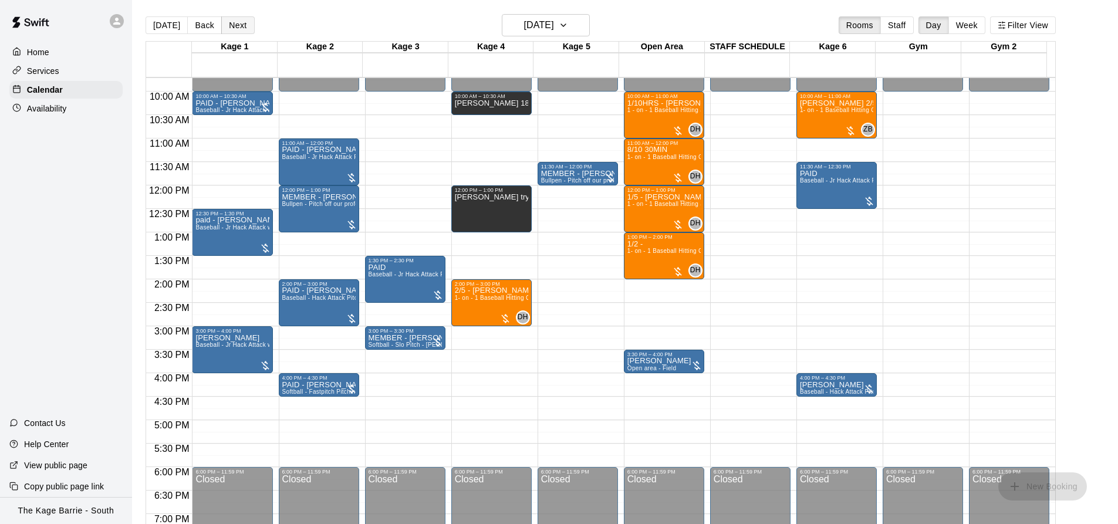
click at [239, 24] on button "Next" at bounding box center [237, 25] width 33 height 18
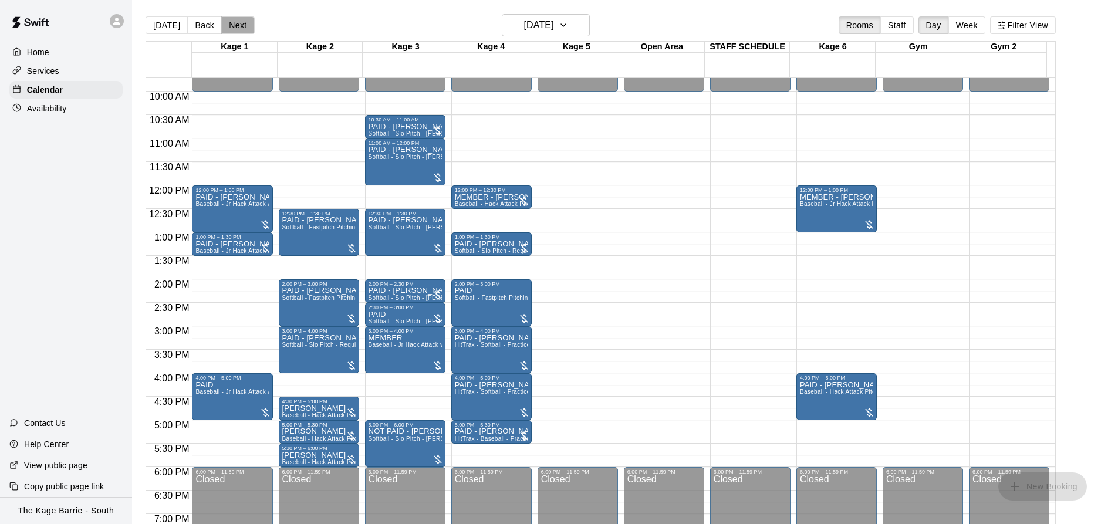
click at [239, 24] on button "Next" at bounding box center [237, 25] width 33 height 18
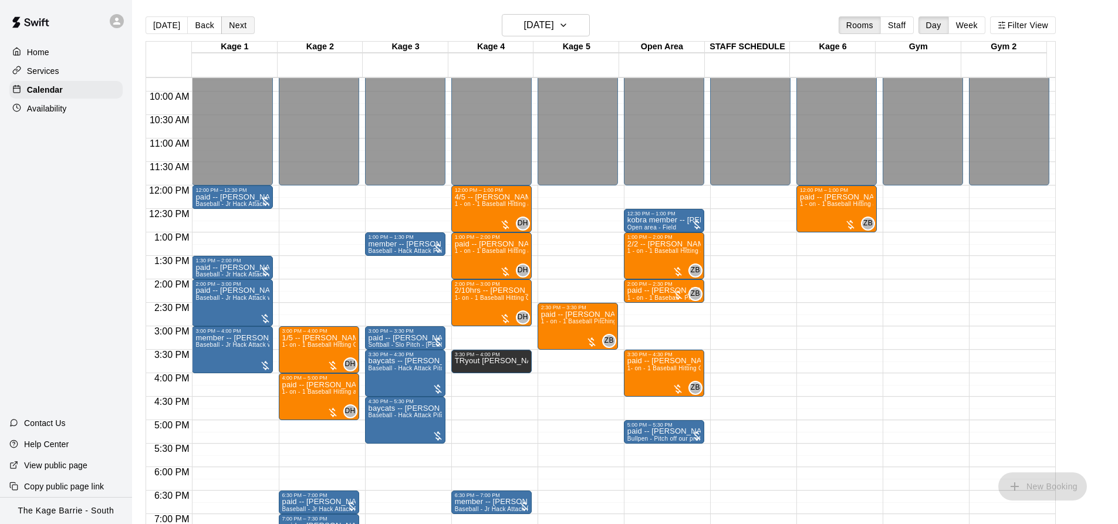
click at [242, 22] on button "Next" at bounding box center [237, 25] width 33 height 18
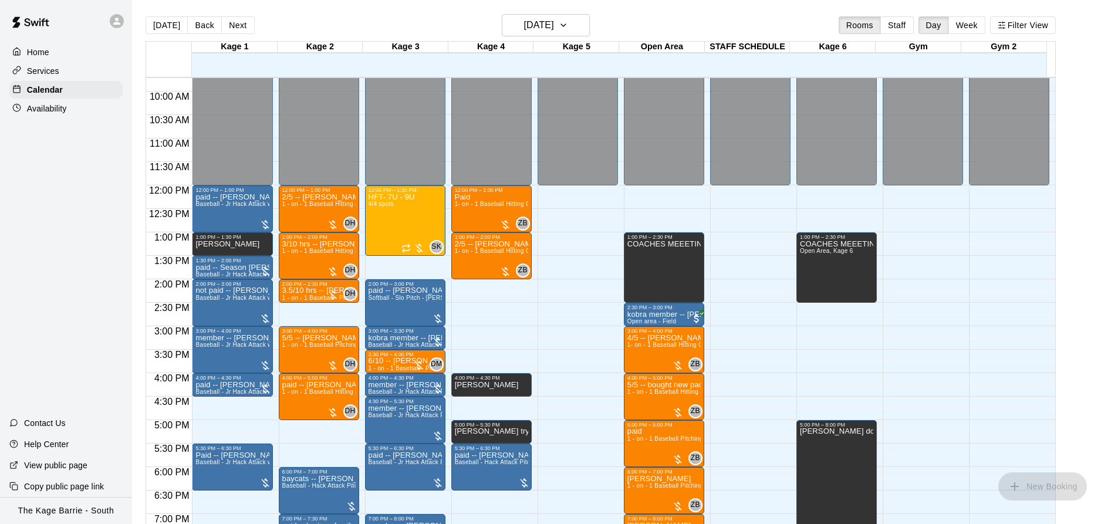
click at [236, 23] on button "Next" at bounding box center [237, 25] width 33 height 18
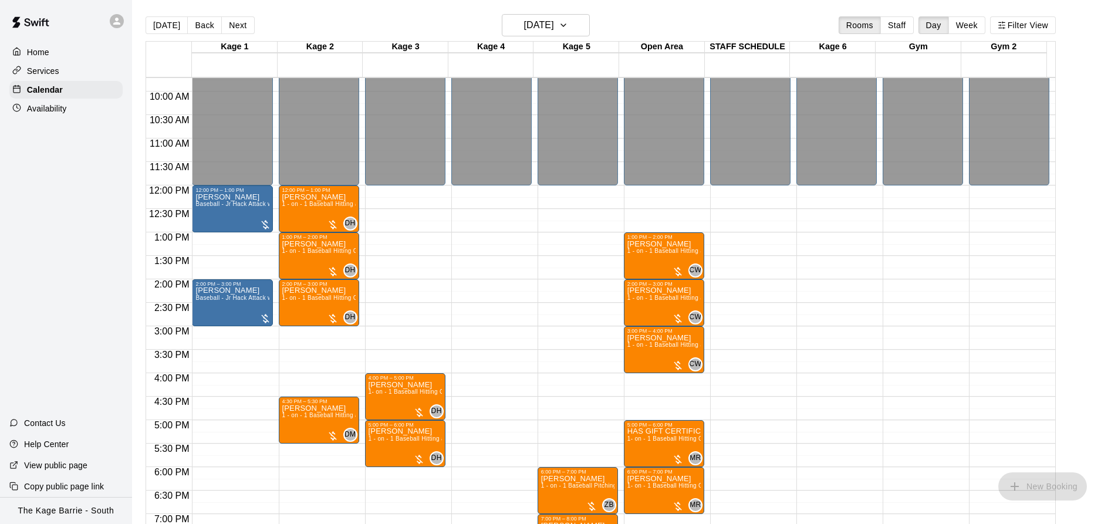
scroll to position [573, 0]
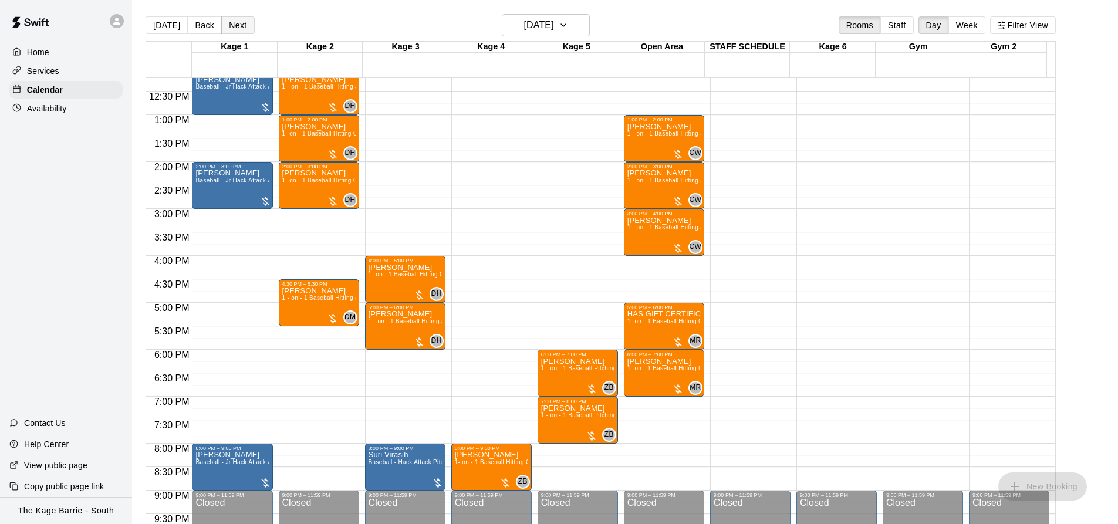
click at [237, 27] on button "Next" at bounding box center [237, 25] width 33 height 18
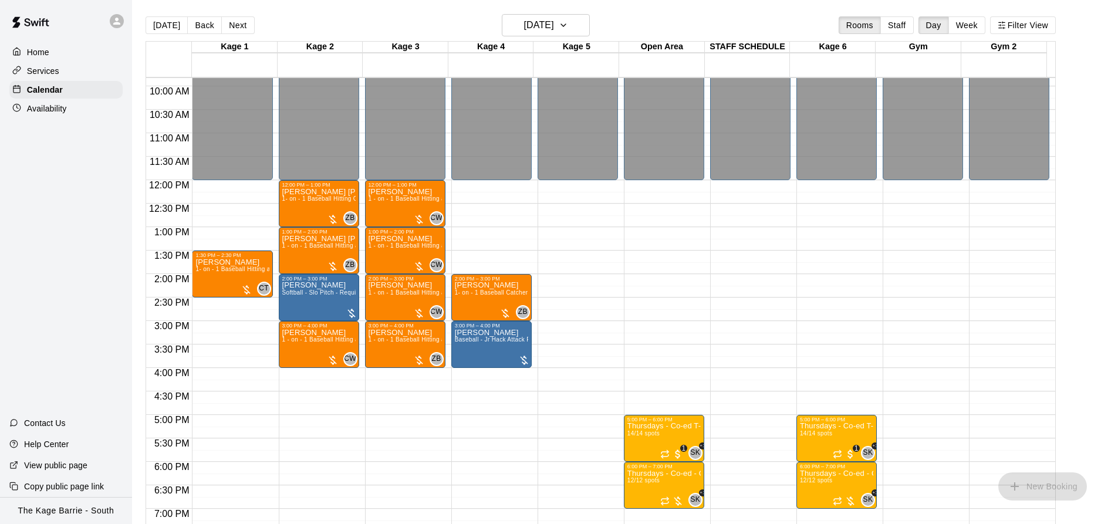
scroll to position [456, 0]
